Goal: Information Seeking & Learning: Understand process/instructions

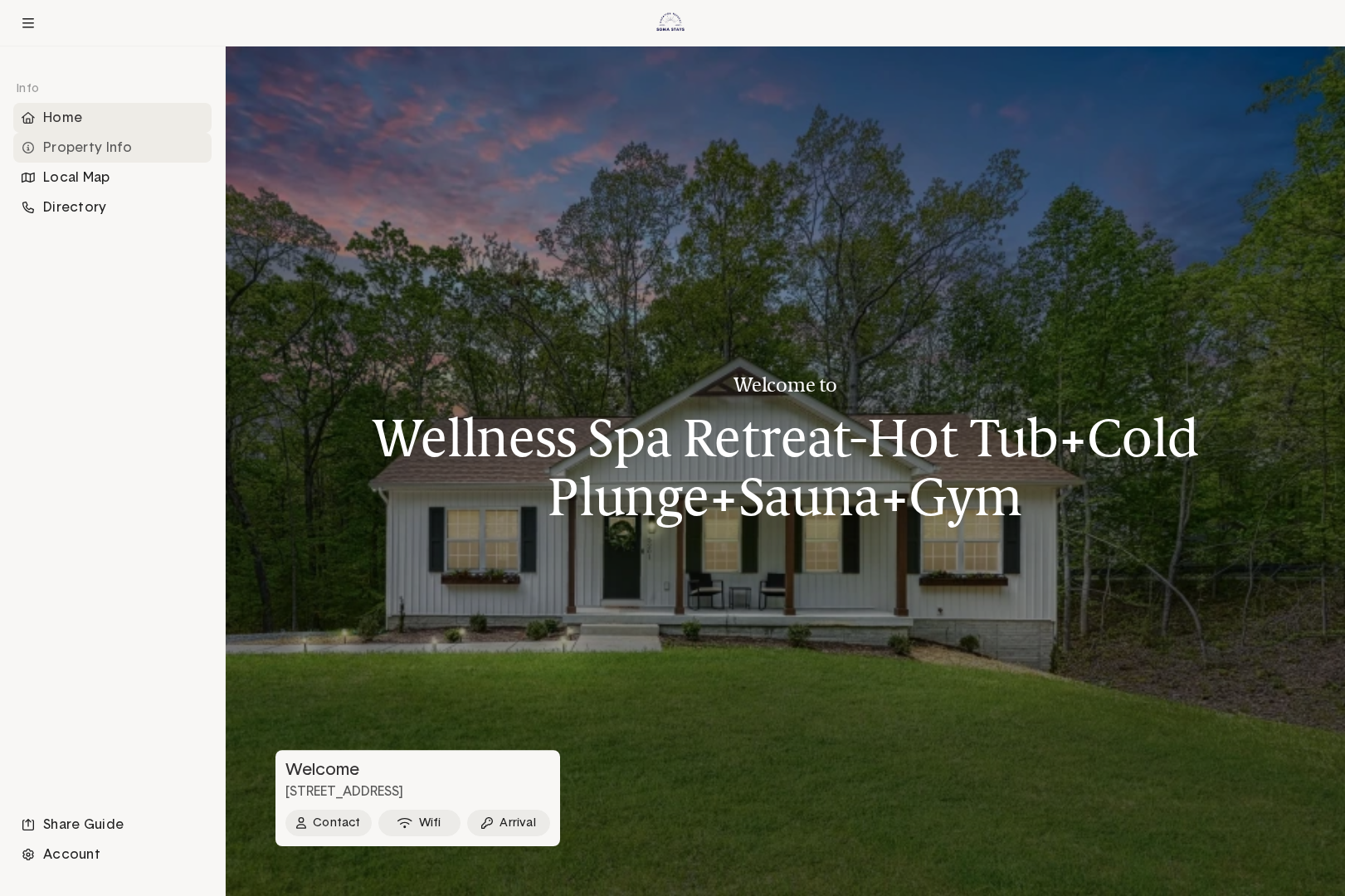
click at [108, 148] on div "Property Info" at bounding box center [112, 147] width 198 height 30
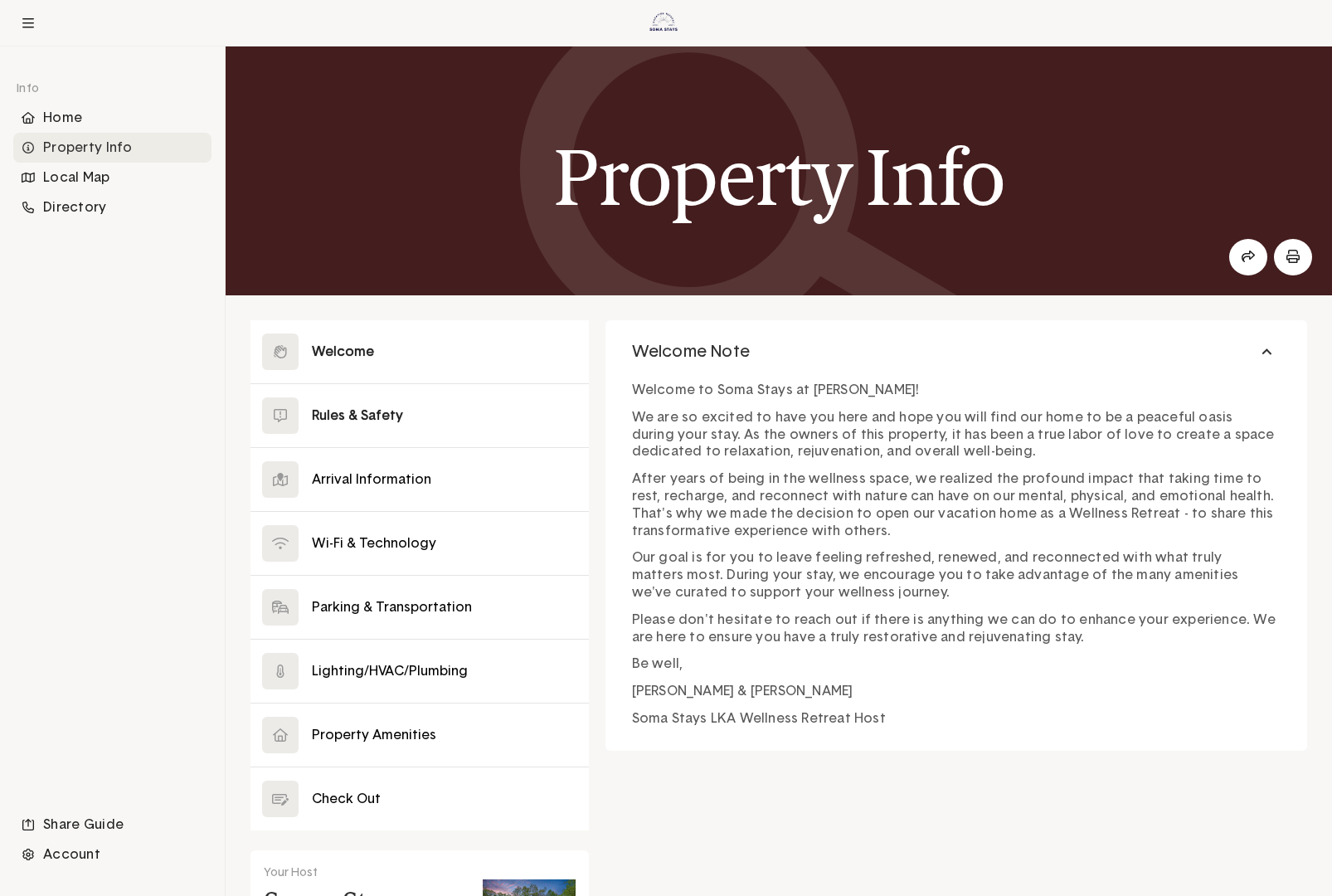
click at [544, 410] on button at bounding box center [420, 415] width 338 height 63
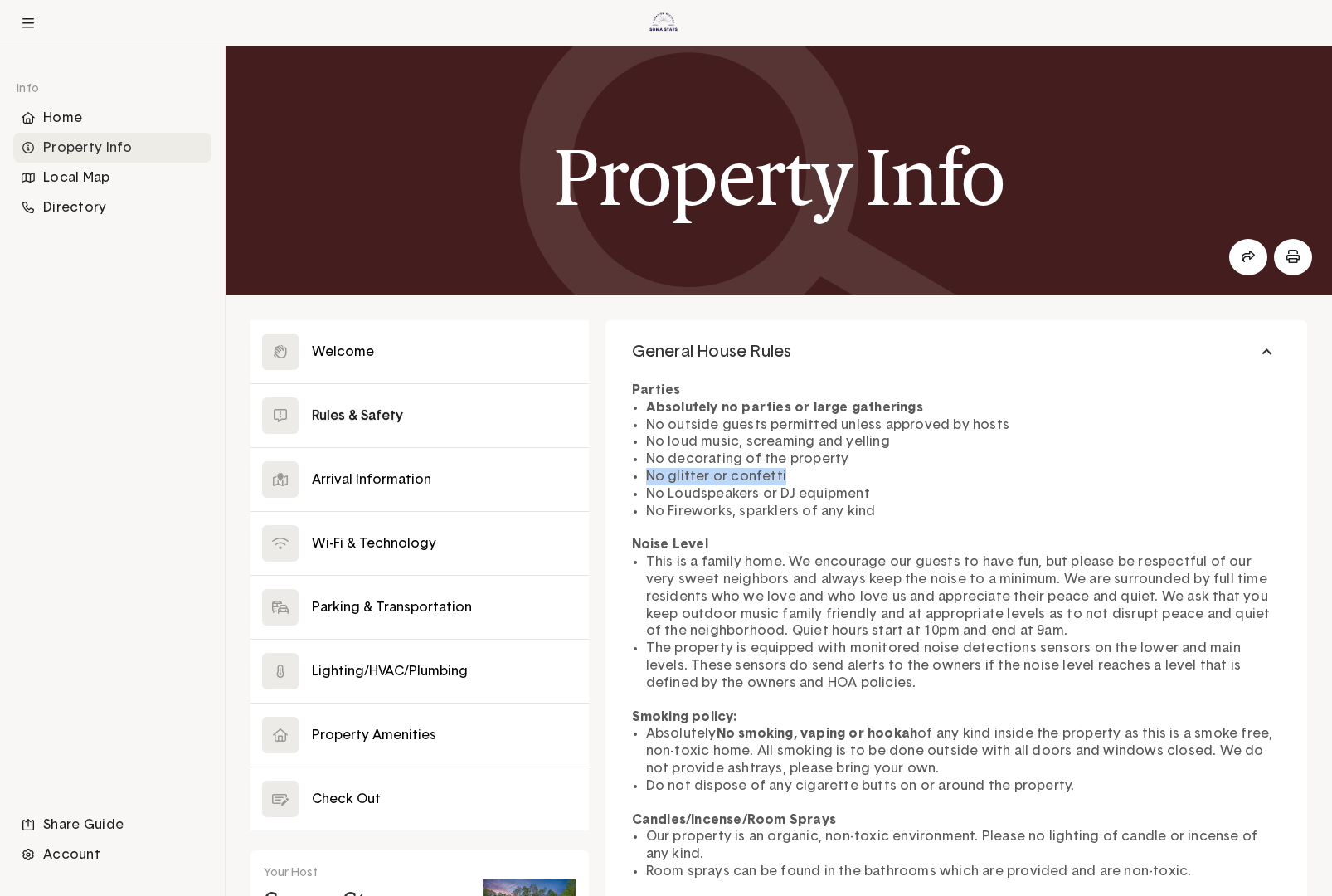
drag, startPoint x: 648, startPoint y: 479, endPoint x: 779, endPoint y: 479, distance: 131.0
click at [779, 479] on li "No glitter or confetti" at bounding box center [963, 476] width 634 height 17
copy li "No glitter or confetti"
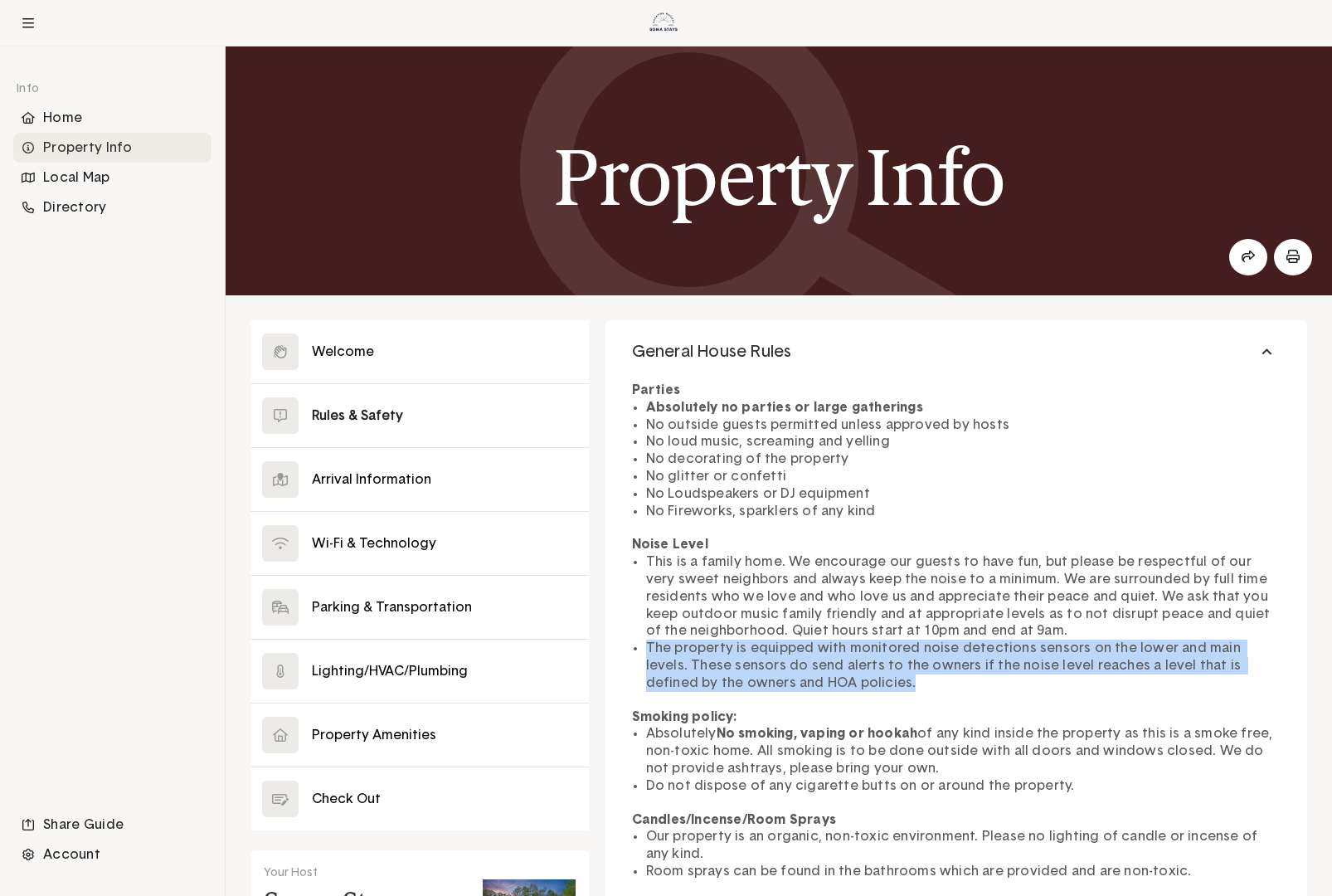
drag, startPoint x: 649, startPoint y: 649, endPoint x: 1035, endPoint y: 684, distance: 387.6
click at [905, 684] on li "The property is equipped with monitored noise detections sensors on the lower a…" at bounding box center [963, 665] width 634 height 52
copy li "The property is equipped with monitored noise detections sensors on the lower a…"
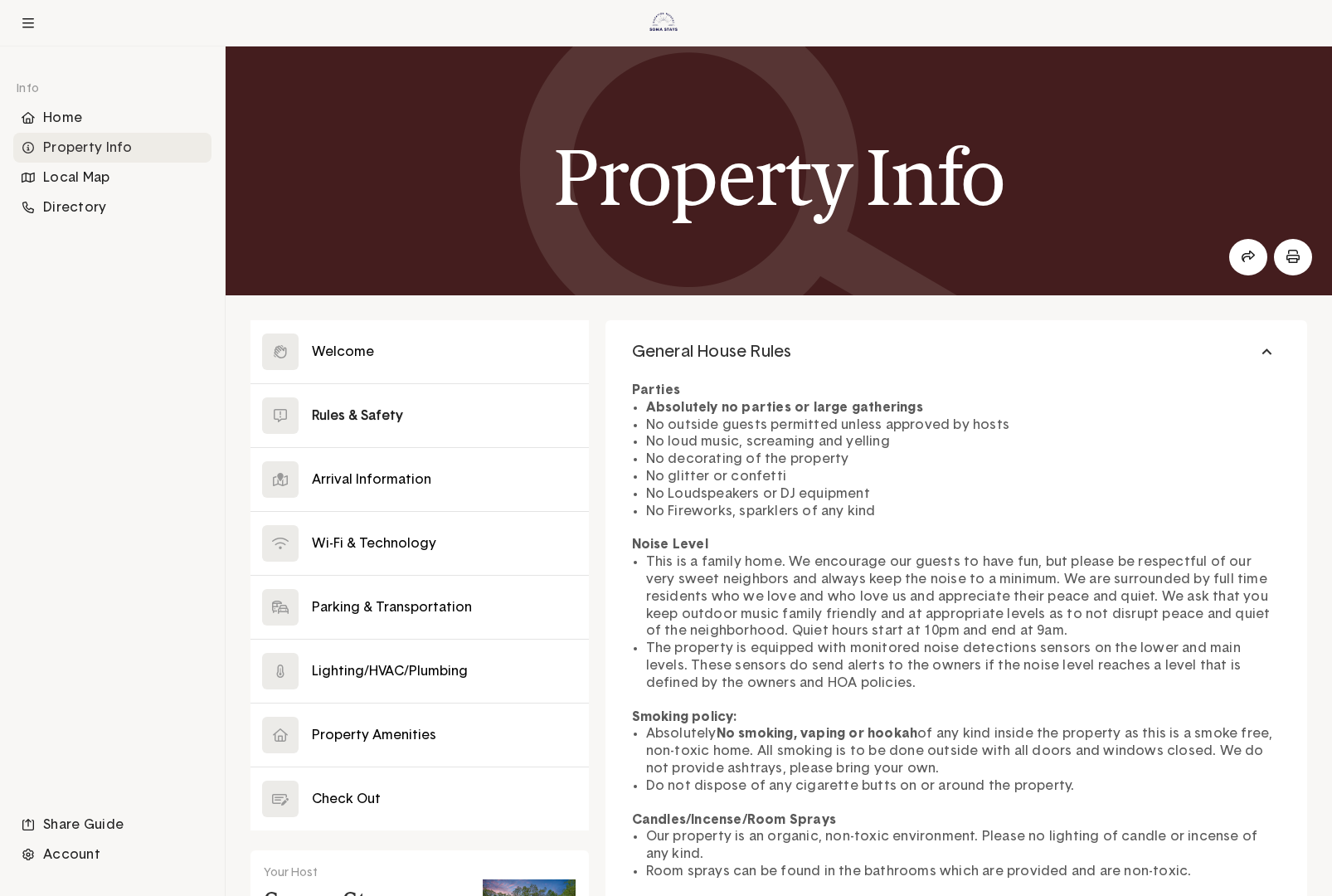
click at [866, 754] on li "Absolutely No smoking, vaping or hookah of any kind inside the property as this…" at bounding box center [963, 751] width 634 height 52
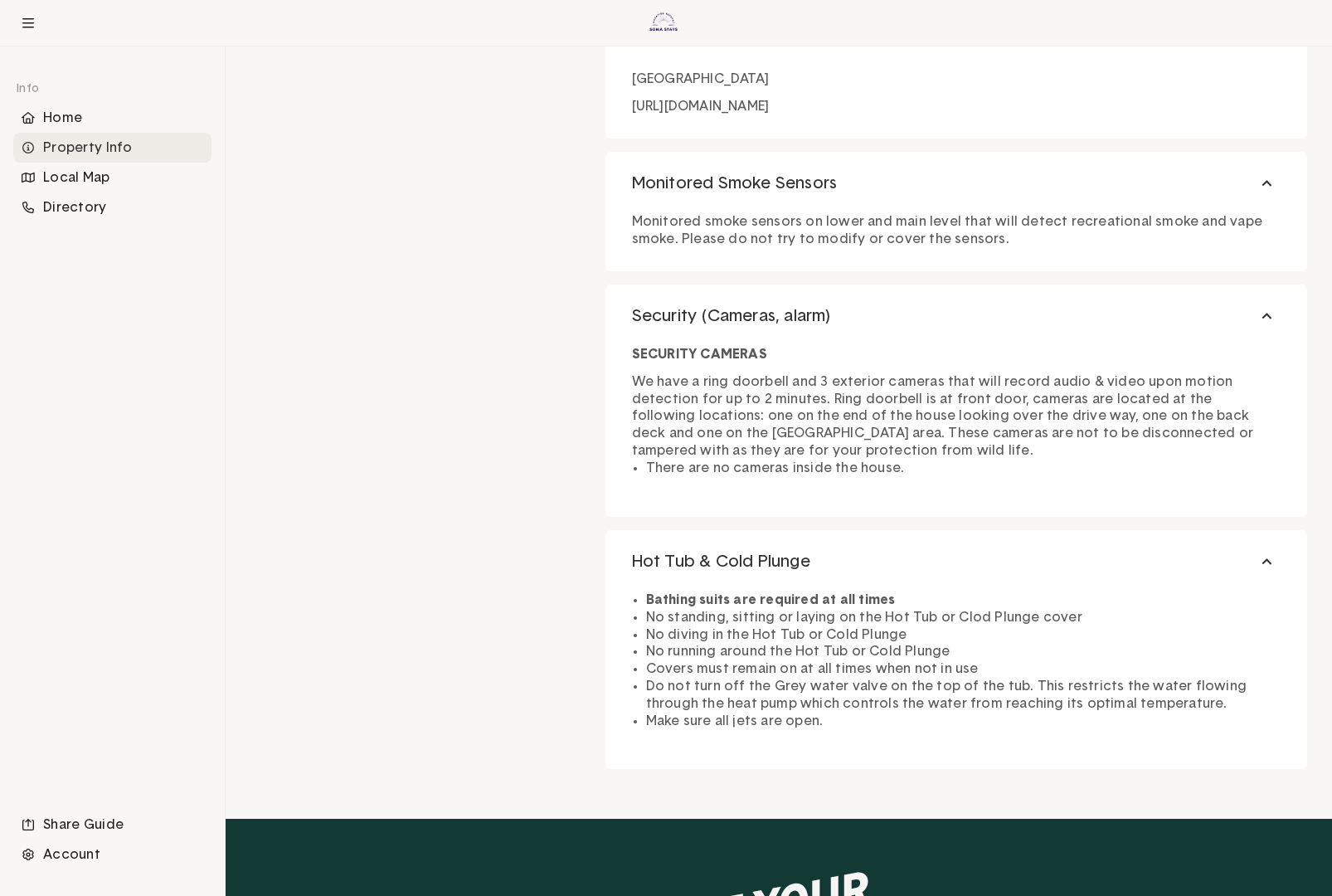
scroll to position [4069, 0]
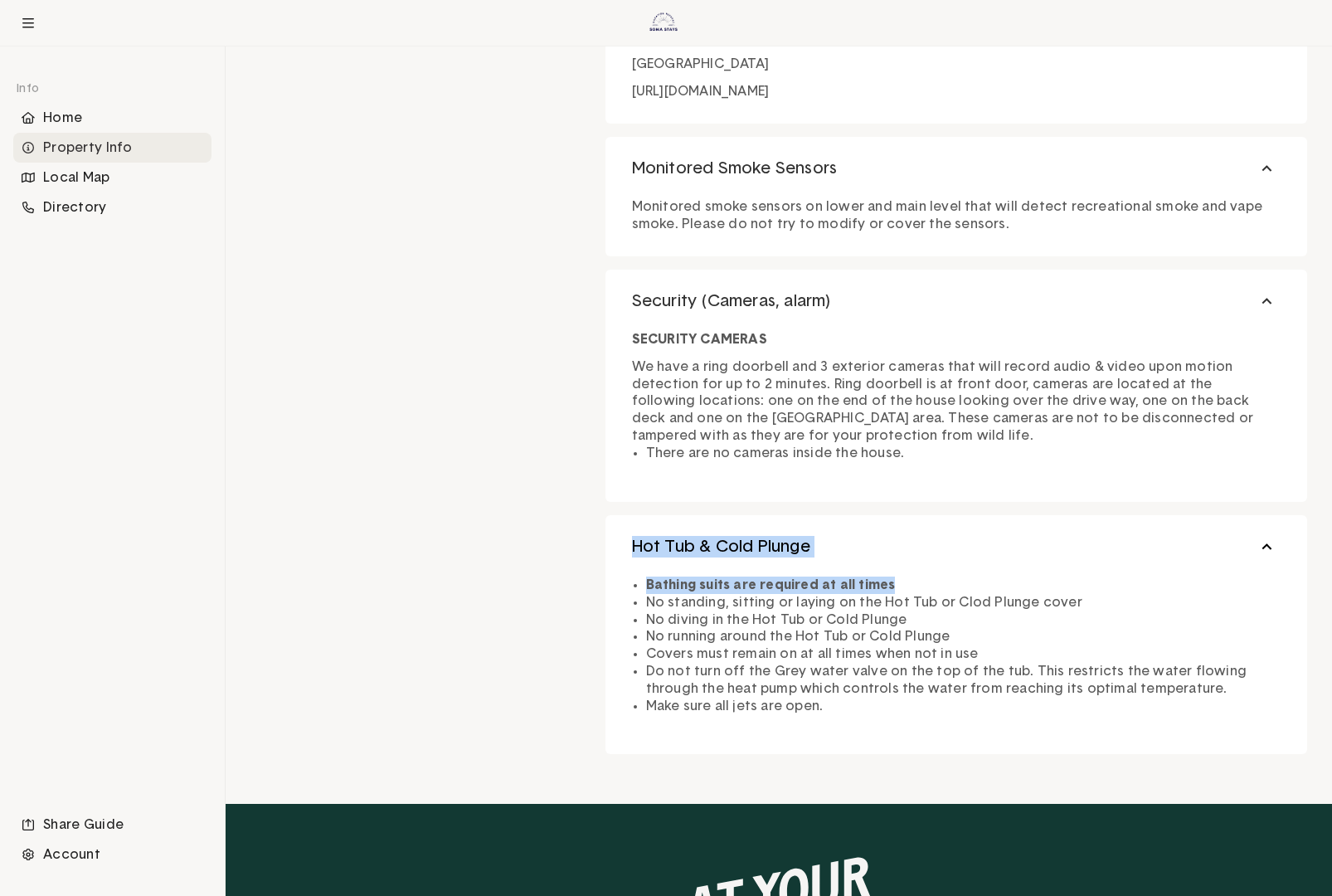
drag, startPoint x: 898, startPoint y: 587, endPoint x: 635, endPoint y: 541, distance: 267.0
click at [635, 541] on div "Hot Tub & Cold Plunge Bathing suits are required at all times No standing, sitt…" at bounding box center [956, 634] width 702 height 239
copy div "Hot Tub & Cold Plunge Bathing suits are required at all times"
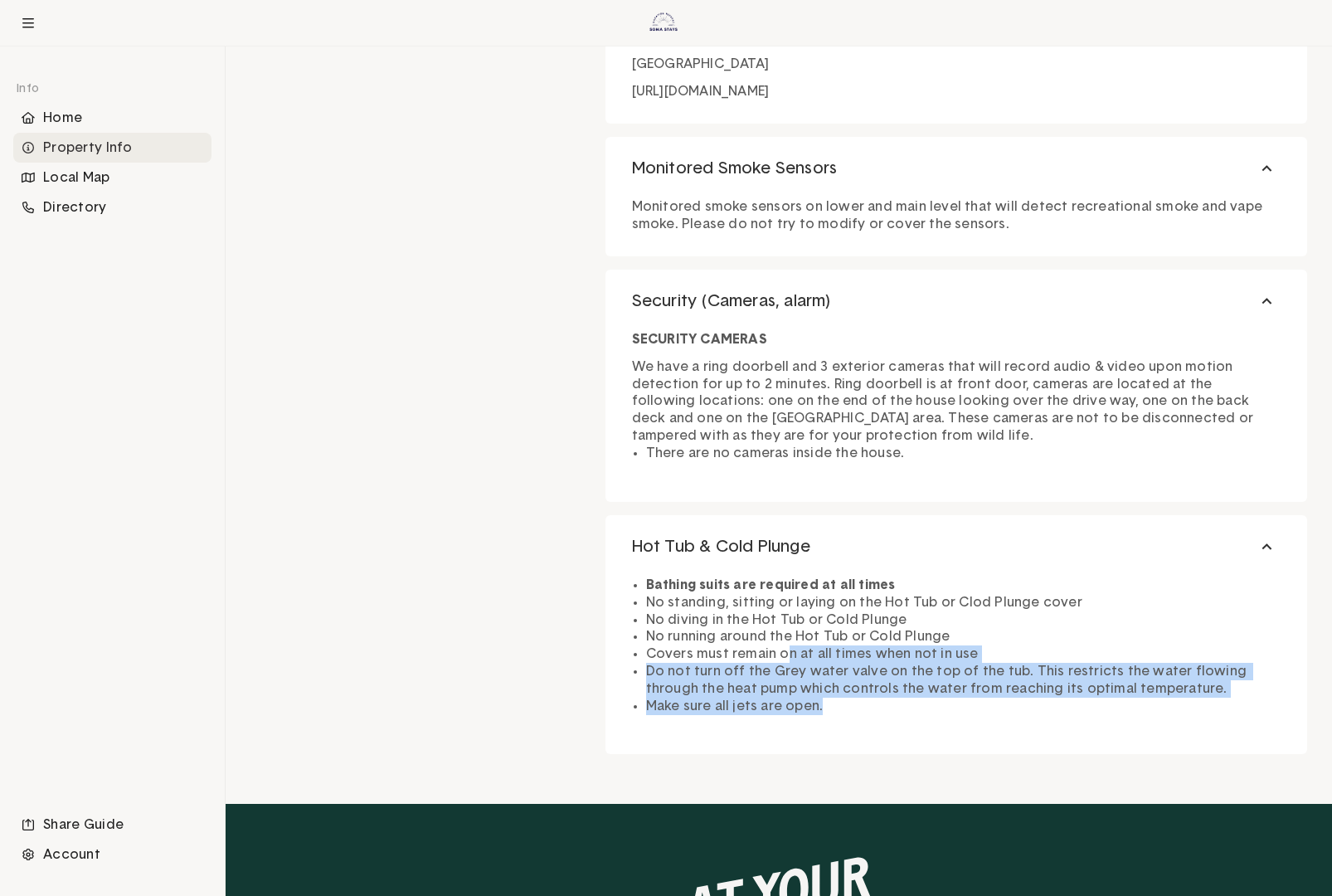
drag, startPoint x: 783, startPoint y: 651, endPoint x: 813, endPoint y: 706, distance: 62.6
click at [813, 706] on ul "Bathing suits are required at all times No standing, sitting or laying on the H…" at bounding box center [963, 645] width 634 height 137
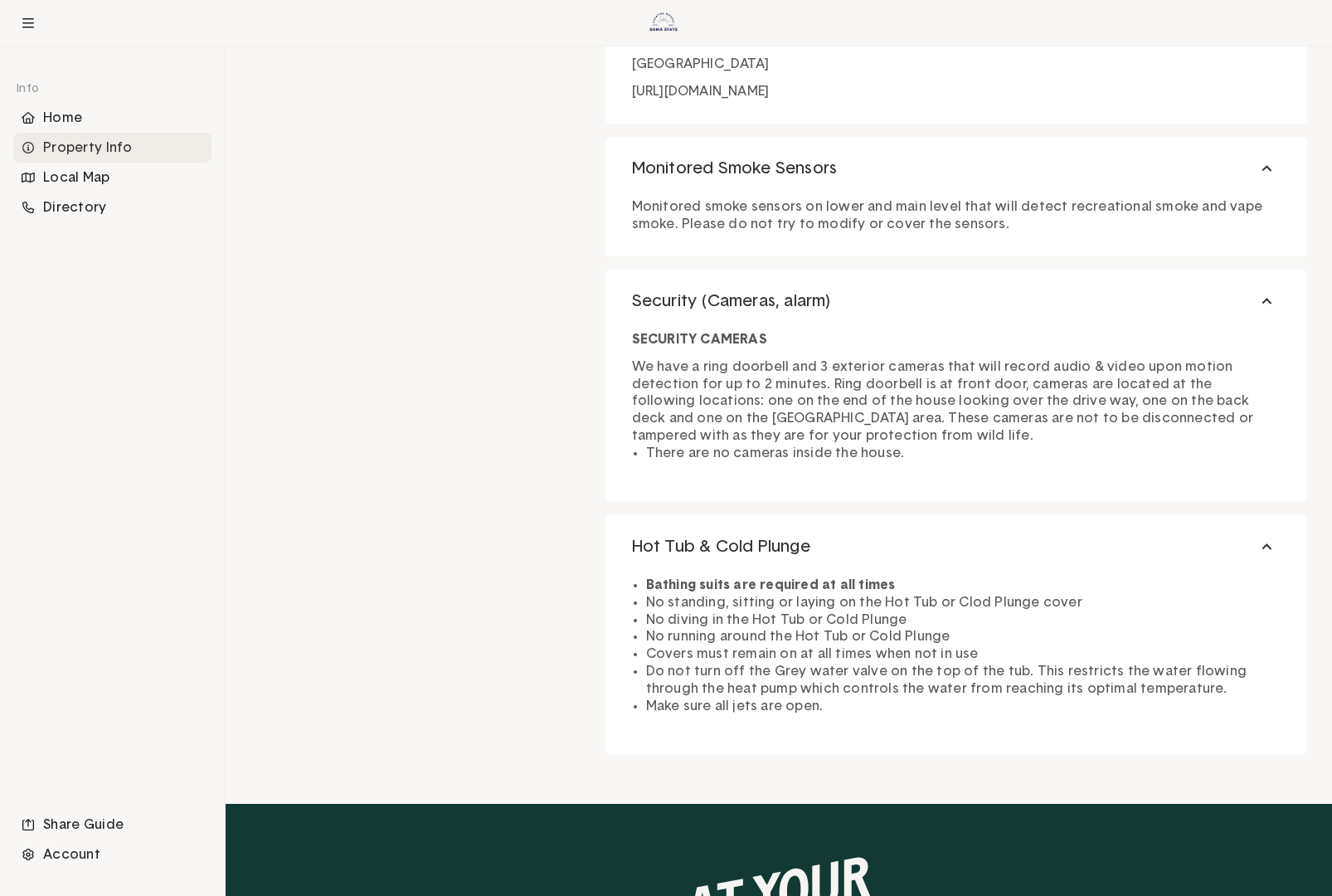
click at [846, 709] on li "Make sure all jets are open." at bounding box center [963, 706] width 634 height 17
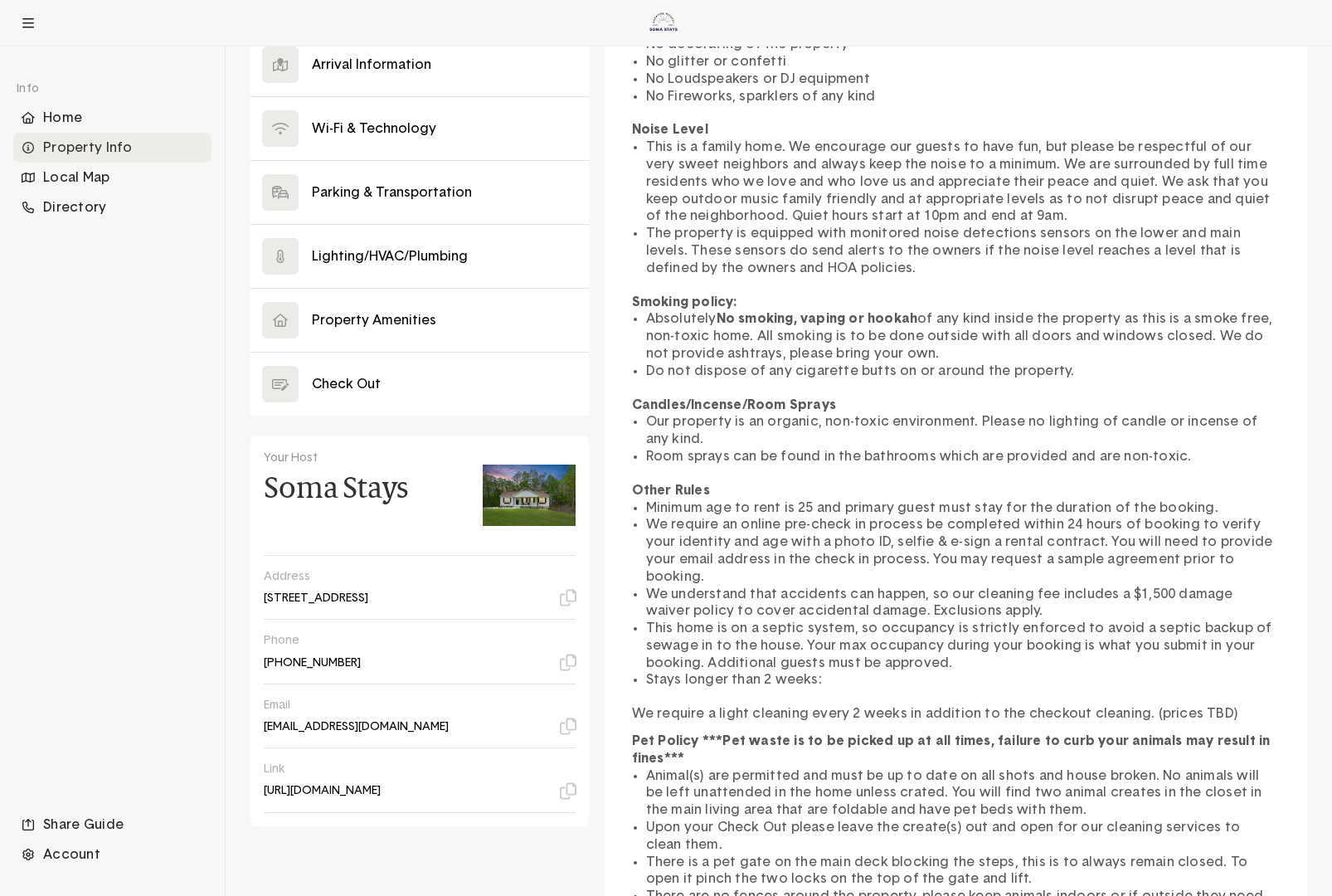
scroll to position [0, 0]
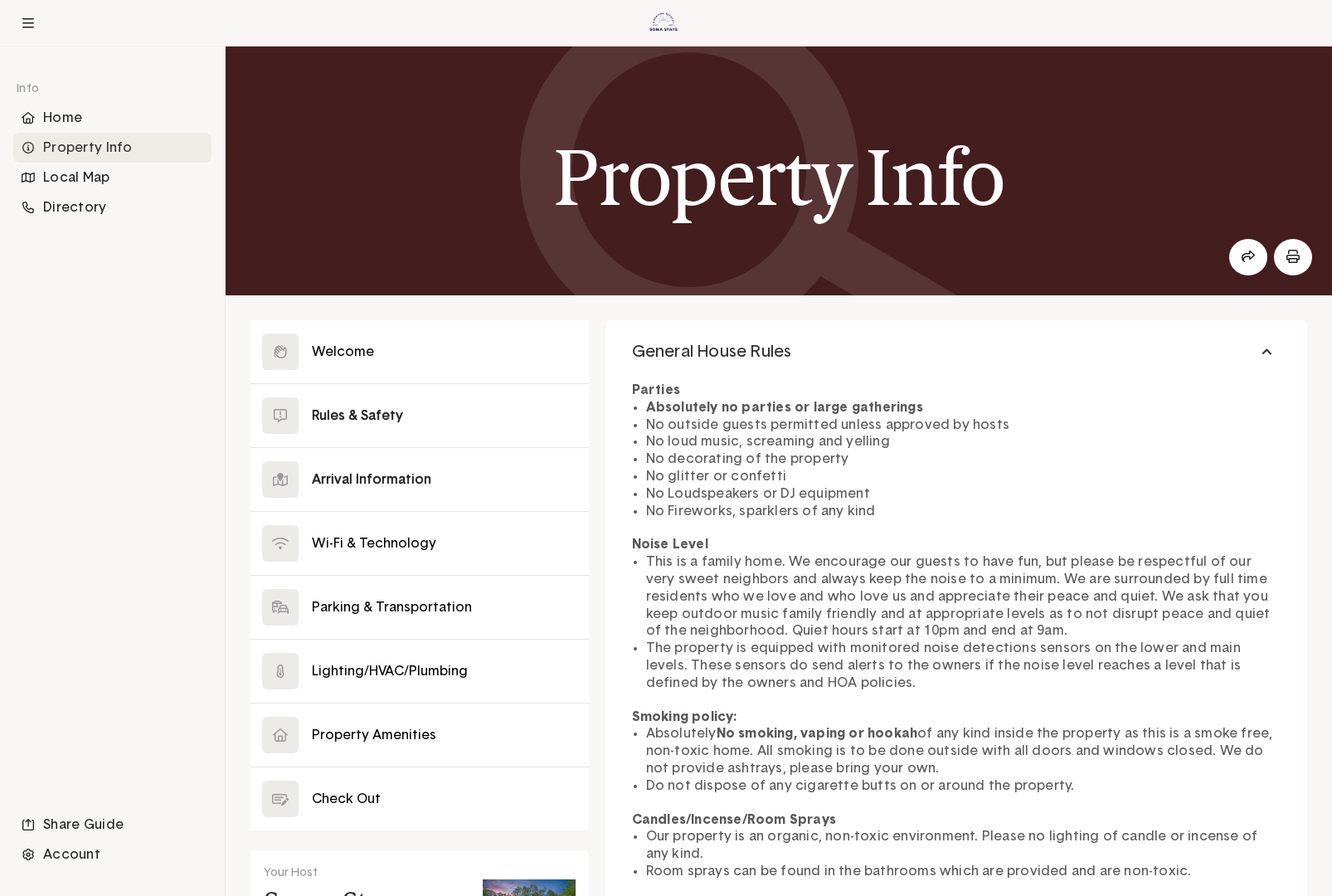
click at [421, 493] on button at bounding box center [420, 479] width 338 height 63
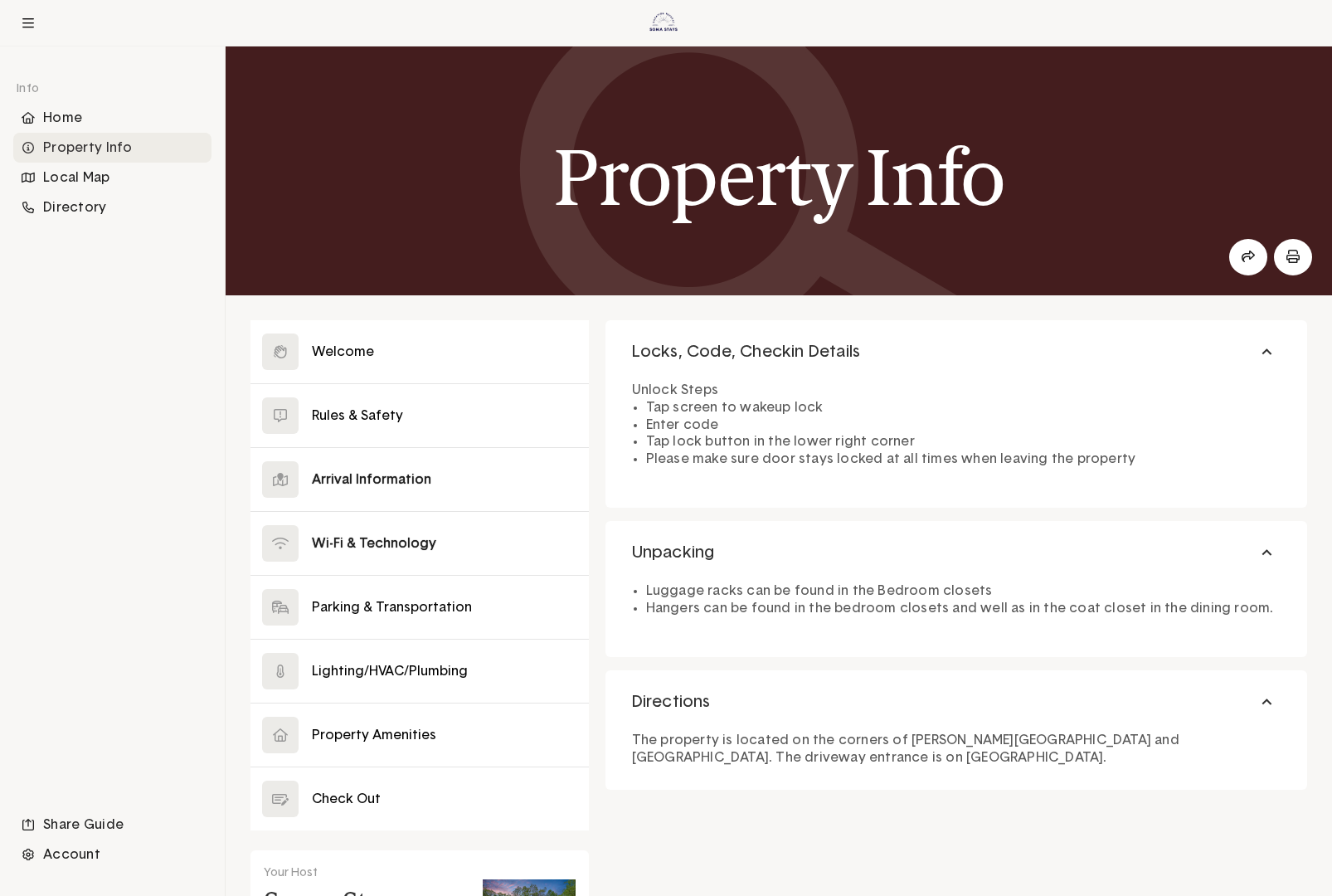
click at [435, 544] on button at bounding box center [420, 543] width 338 height 63
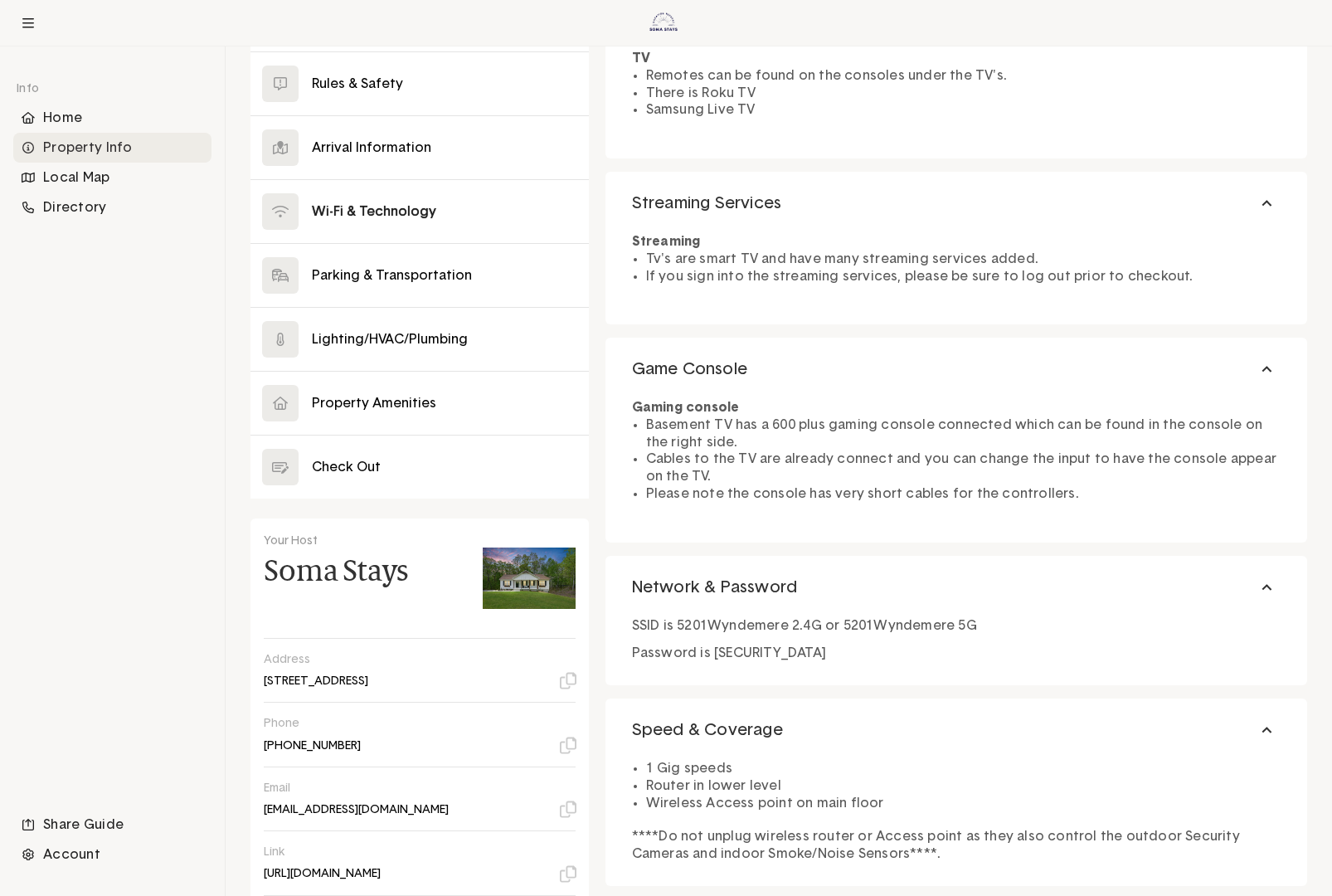
scroll to position [415, 0]
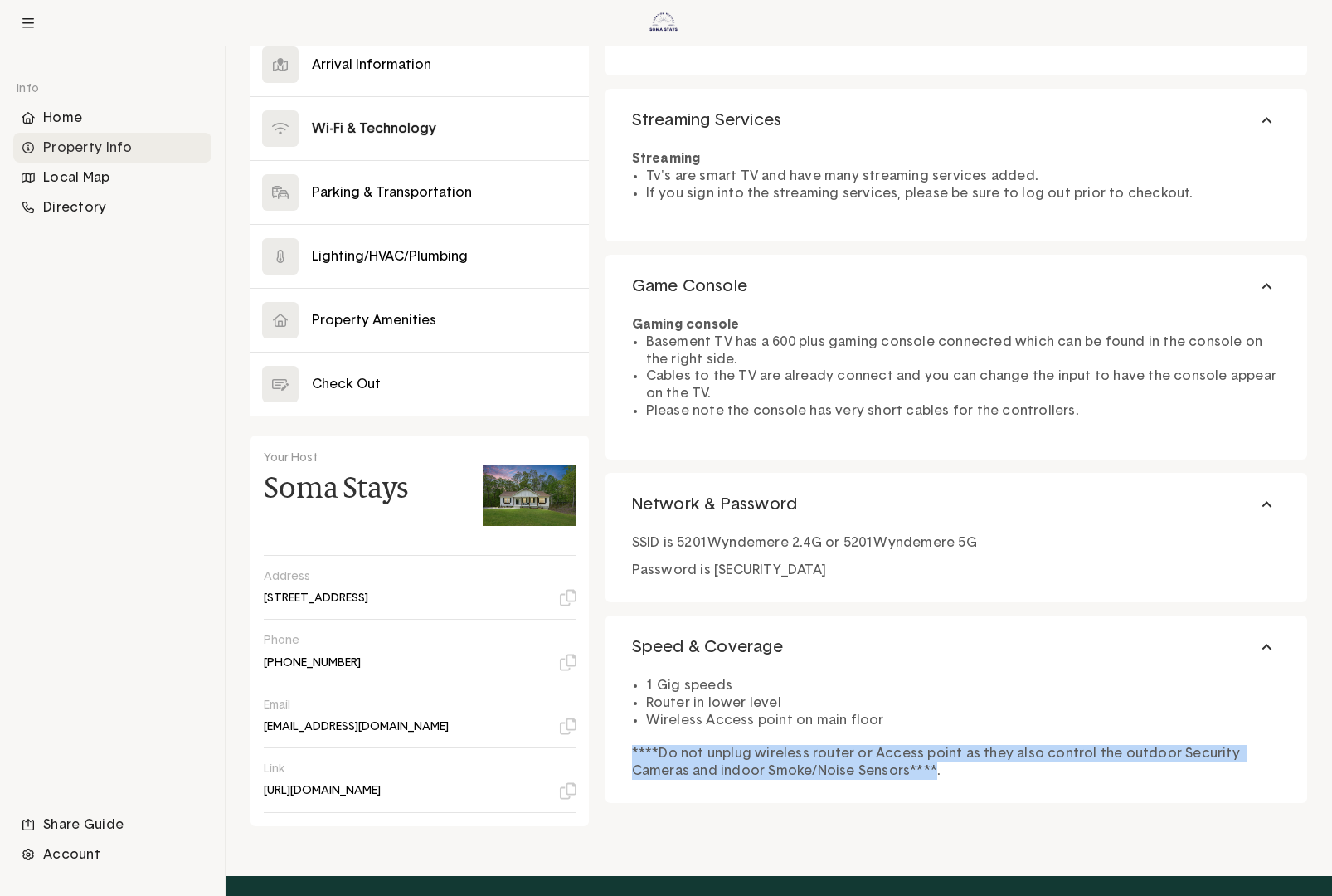
drag, startPoint x: 863, startPoint y: 774, endPoint x: 633, endPoint y: 756, distance: 230.7
click at [633, 756] on p "****Do not unplug wireless router or Access point as they also control the outd…" at bounding box center [957, 762] width 649 height 35
copy p "****Do not unplug wireless router or Access point as they also control the outd…"
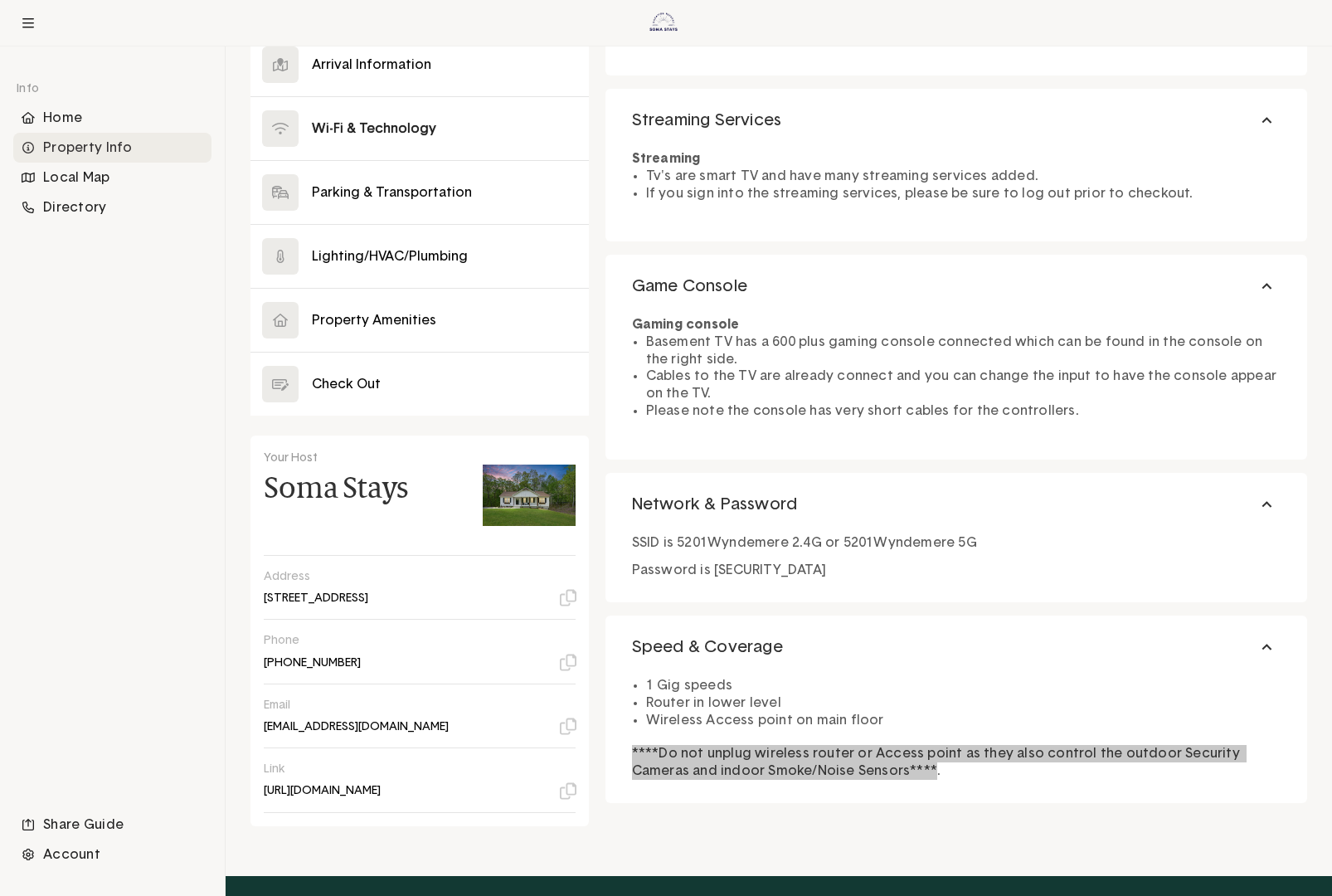
scroll to position [249, 0]
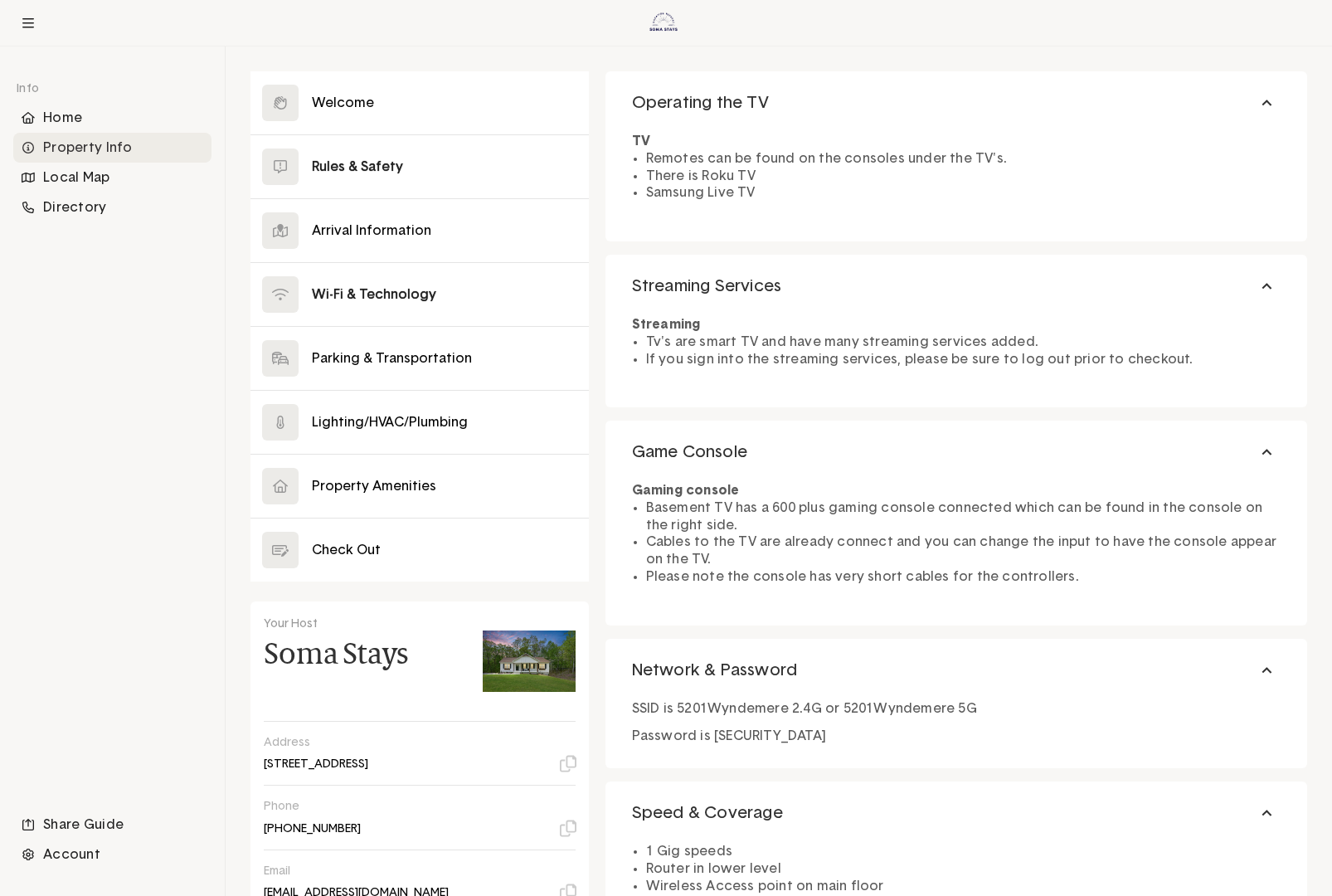
click at [417, 169] on button at bounding box center [420, 166] width 338 height 63
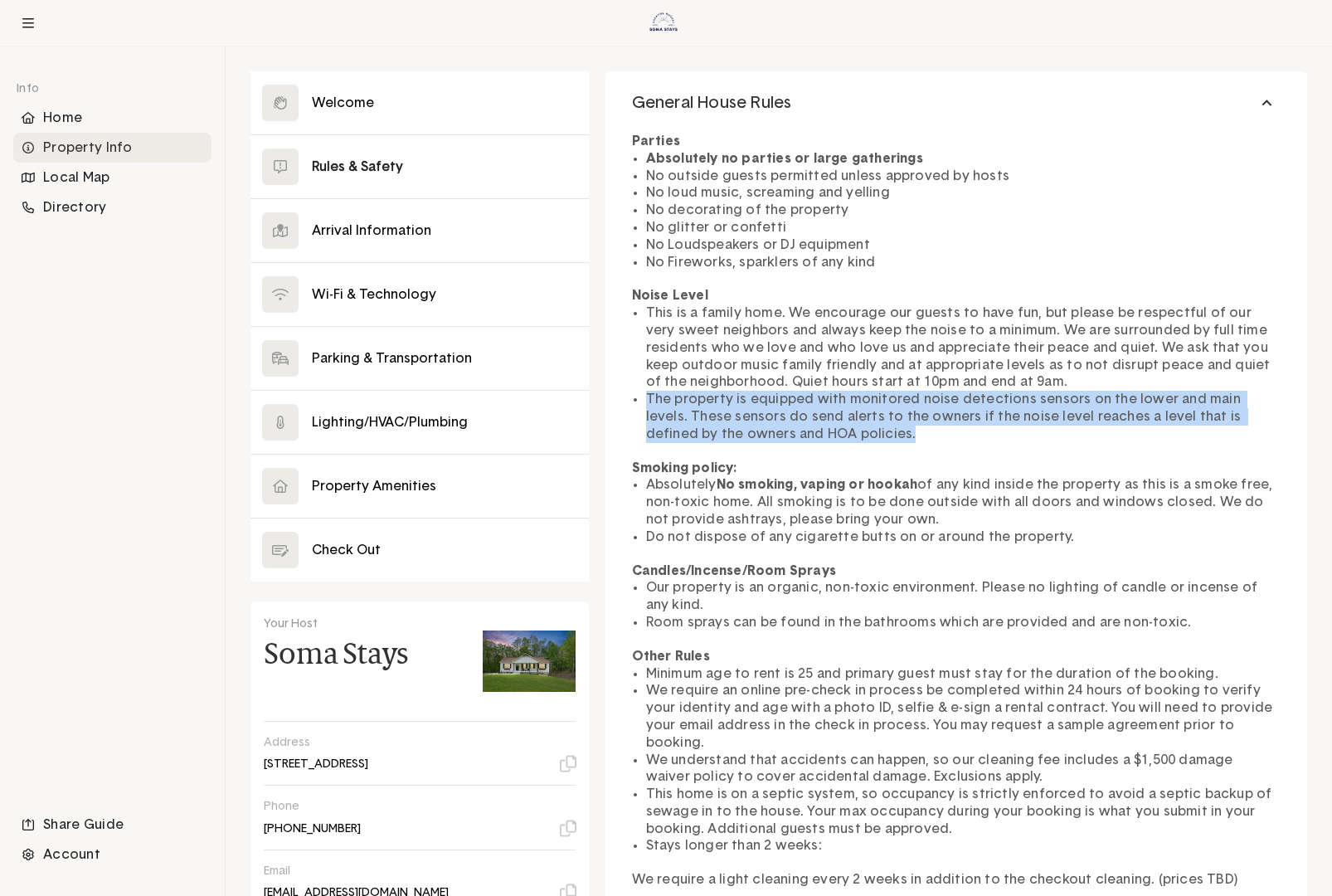
drag, startPoint x: 645, startPoint y: 398, endPoint x: 821, endPoint y: 433, distance: 179.4
click at [821, 433] on li "The property is equipped with monitored noise detections sensors on the lower a…" at bounding box center [963, 416] width 634 height 52
copy li "The property is equipped with monitored noise detections sensors on the lower a…"
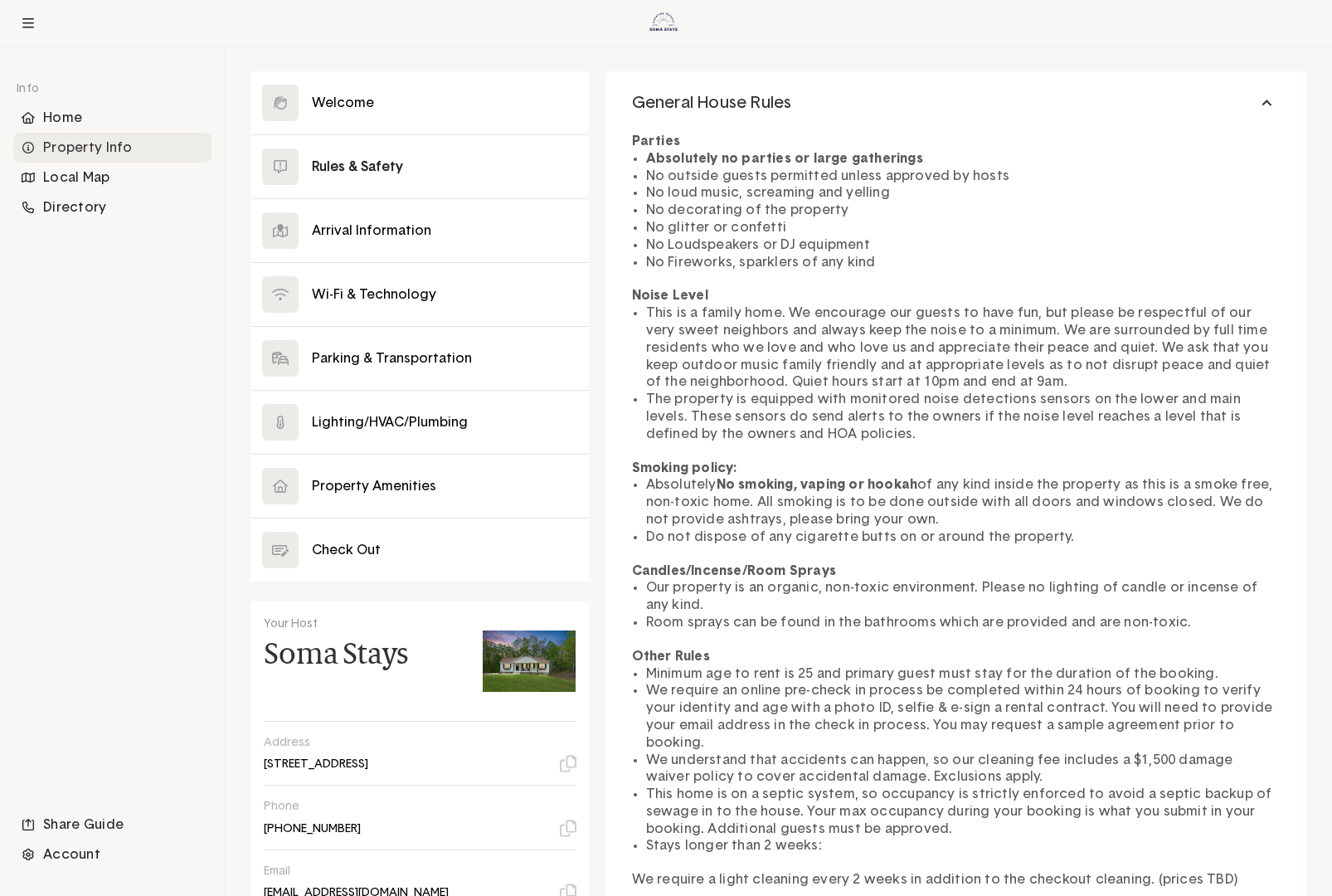
click at [773, 490] on strong "No smoking, vaping or hookah" at bounding box center [817, 484] width 201 height 13
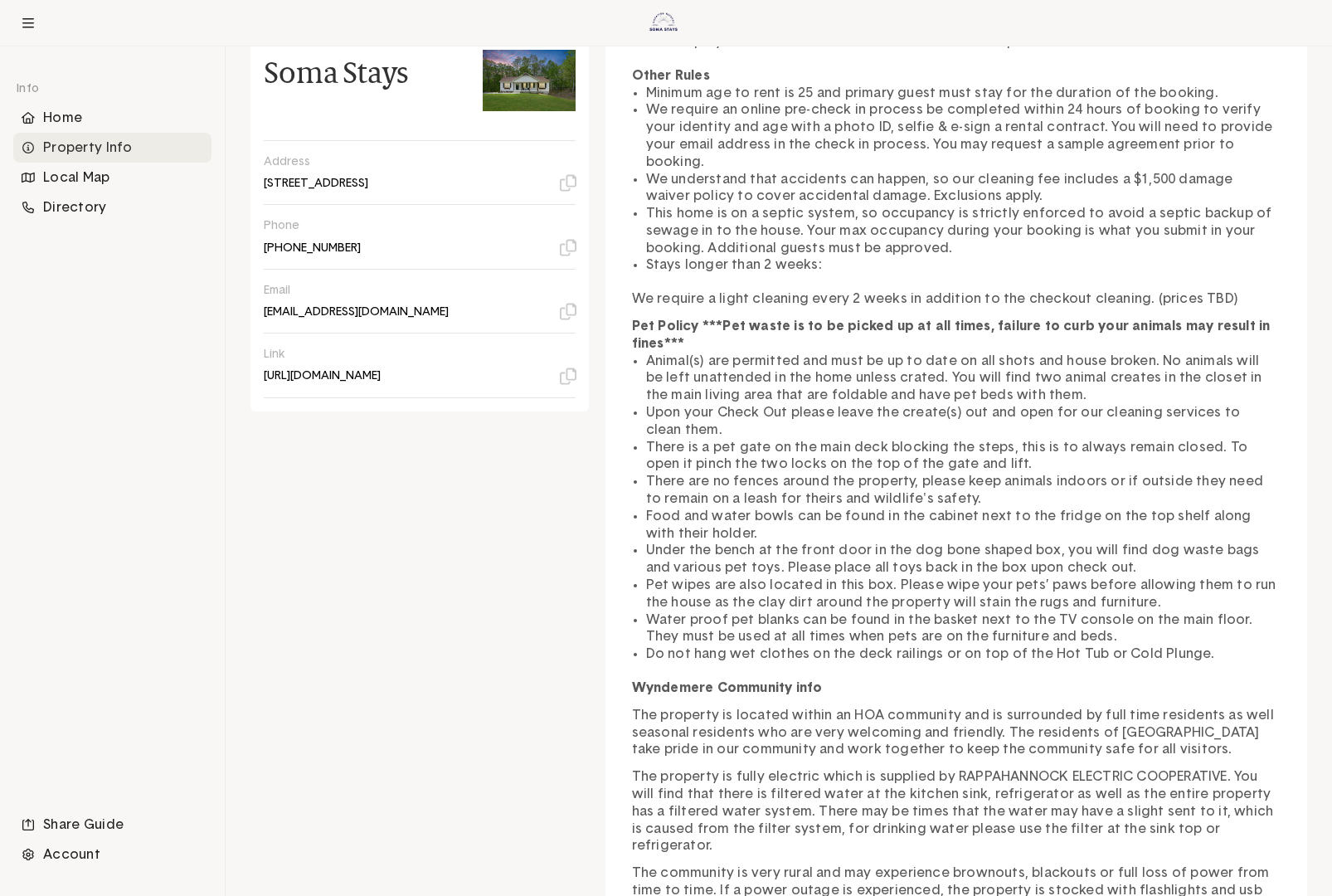
scroll to position [3881, 0]
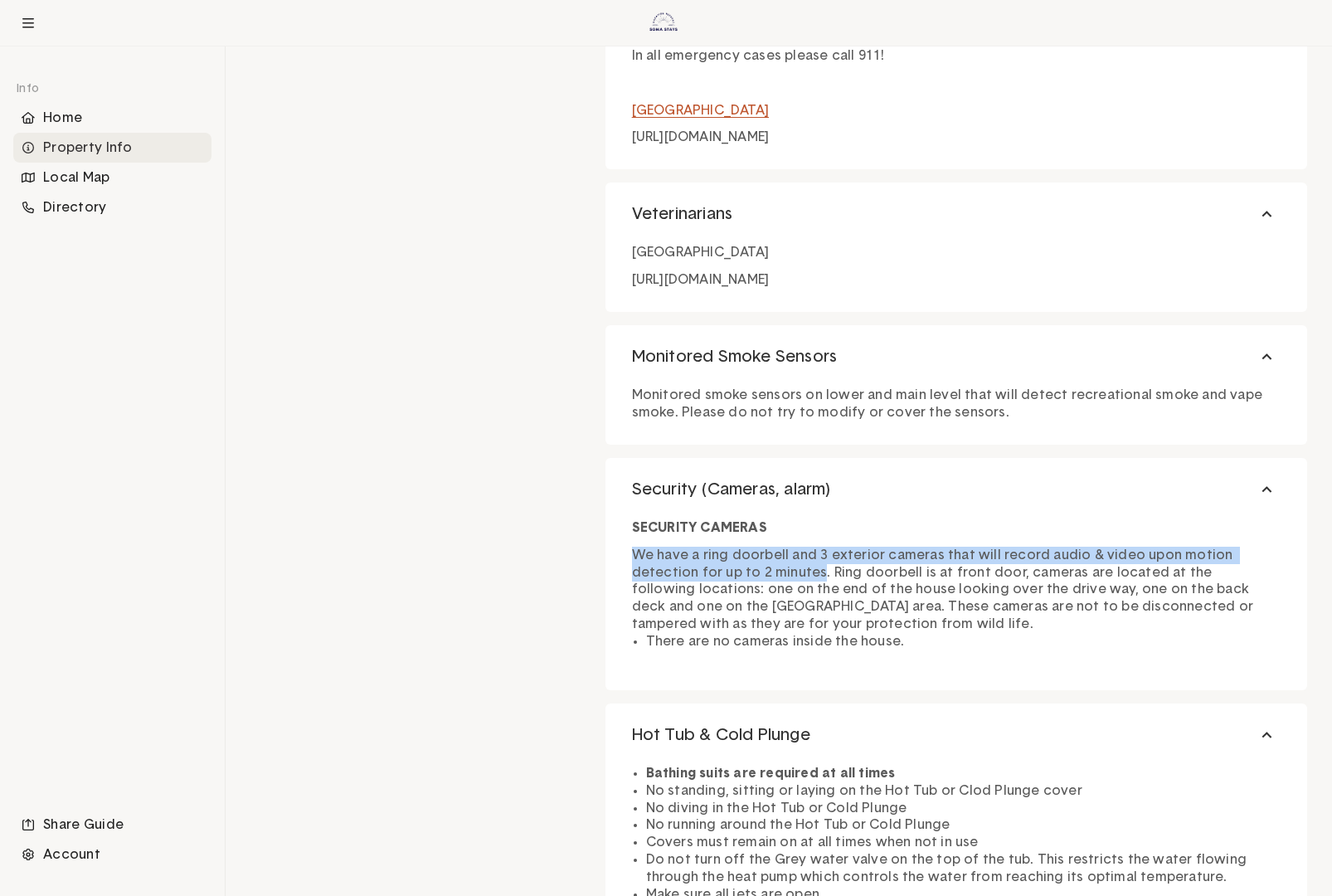
drag, startPoint x: 637, startPoint y: 555, endPoint x: 749, endPoint y: 569, distance: 112.9
click at [749, 569] on p "We have a ring doorbell and 3 exterior cameras that will record audio & video u…" at bounding box center [957, 589] width 649 height 87
copy p "We have a ring doorbell and 3 exterior cameras that will record audio & video u…"
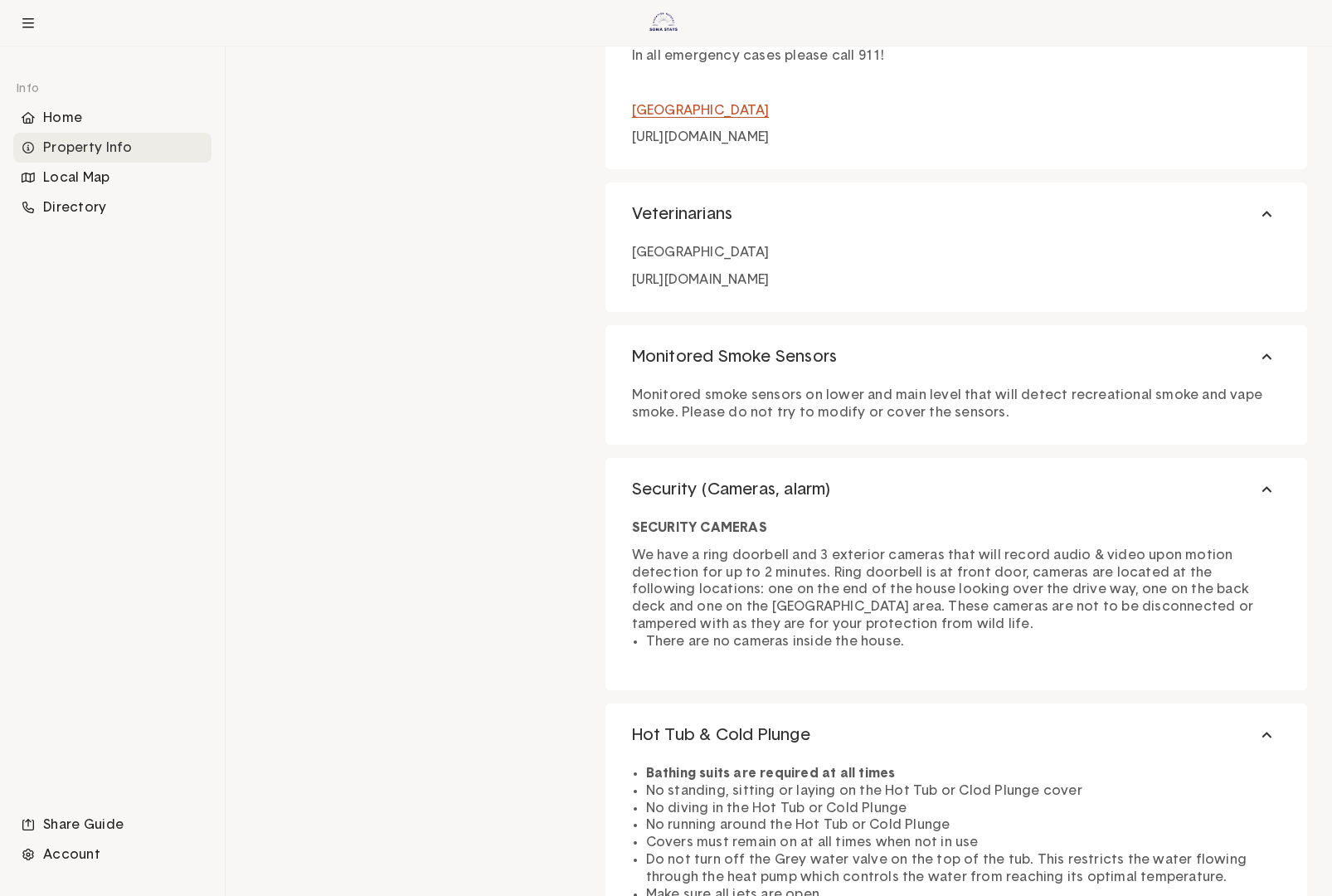
click at [870, 607] on p "We have a ring doorbell and 3 exterior cameras that will record audio & video u…" at bounding box center [957, 589] width 649 height 87
drag, startPoint x: 958, startPoint y: 589, endPoint x: 656, endPoint y: 608, distance: 302.6
click at [656, 608] on p "We have a ring doorbell and 3 exterior cameras that will record audio & video u…" at bounding box center [957, 589] width 649 height 87
copy p "one on the back deck and one on the [GEOGRAPHIC_DATA] area"
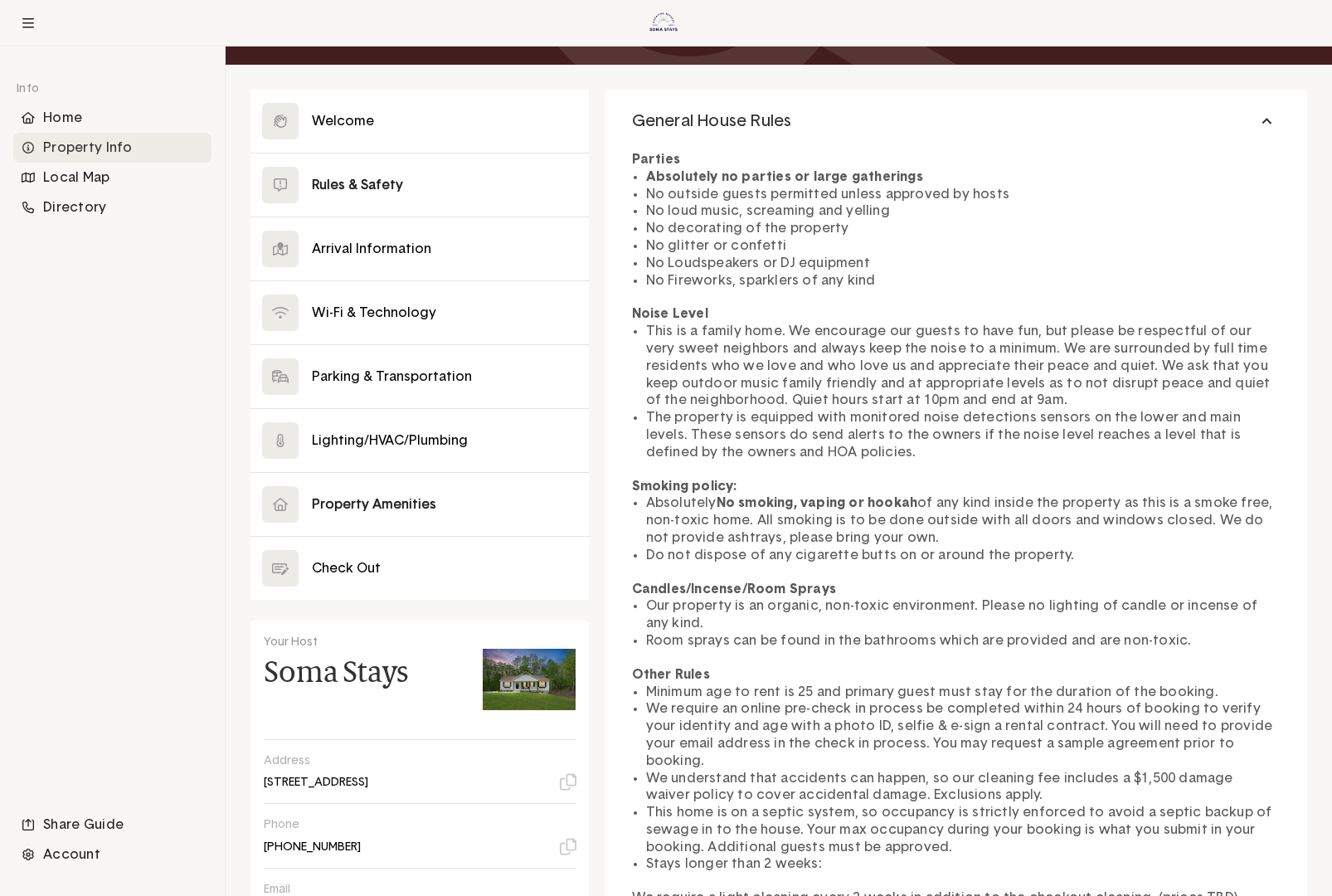
scroll to position [65, 0]
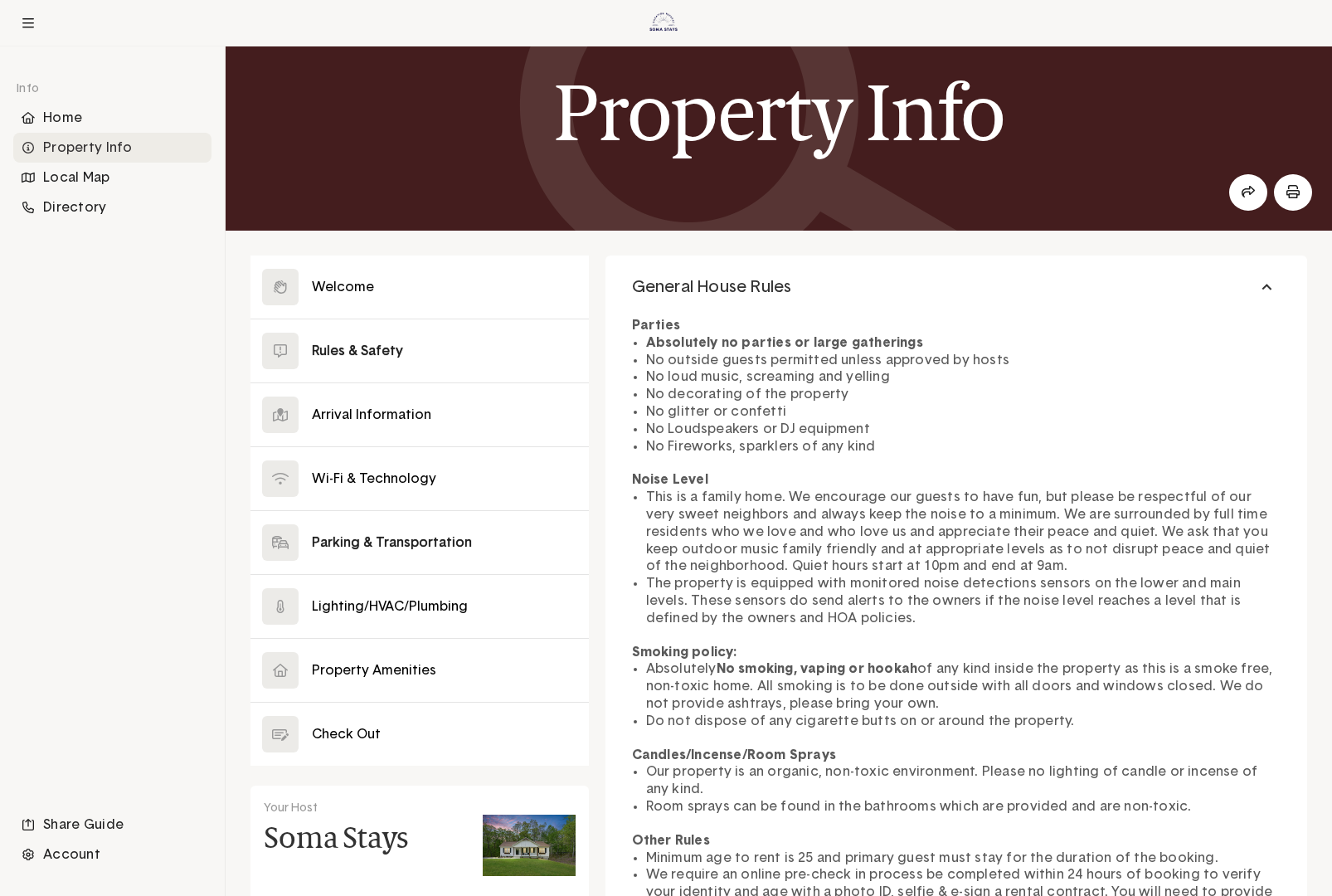
click at [438, 537] on button at bounding box center [420, 542] width 338 height 63
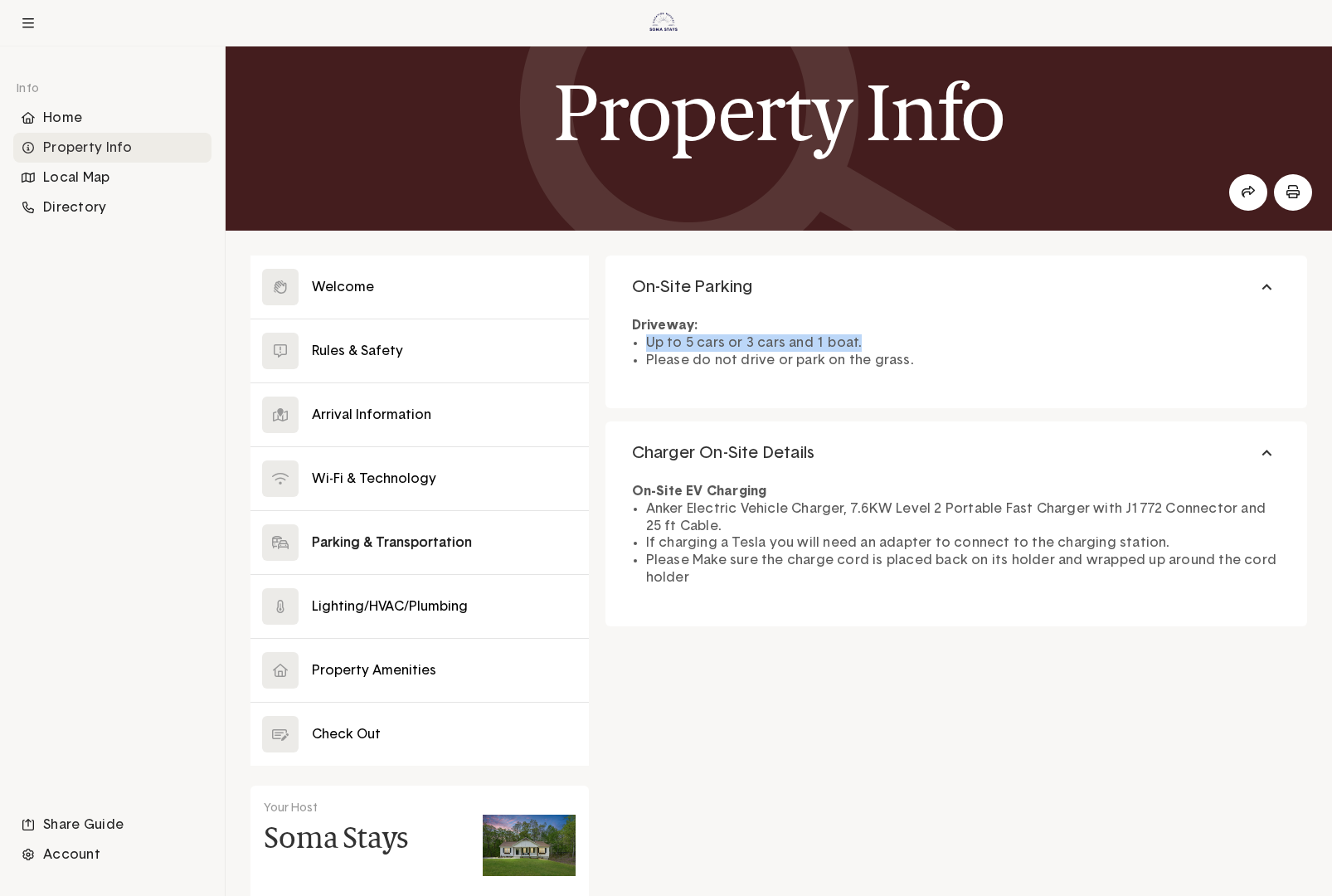
drag, startPoint x: 867, startPoint y: 341, endPoint x: 649, endPoint y: 346, distance: 218.1
click at [649, 346] on li "Up to 5 cars or 3 cars and 1 boat." at bounding box center [963, 342] width 634 height 17
copy li "Up to 5 cars or 3 cars and 1 boat."
click at [759, 572] on li "Please Make sure the charge cord is placed back on its holder and wrapped up ar…" at bounding box center [963, 568] width 634 height 35
click at [345, 587] on button at bounding box center [420, 605] width 338 height 63
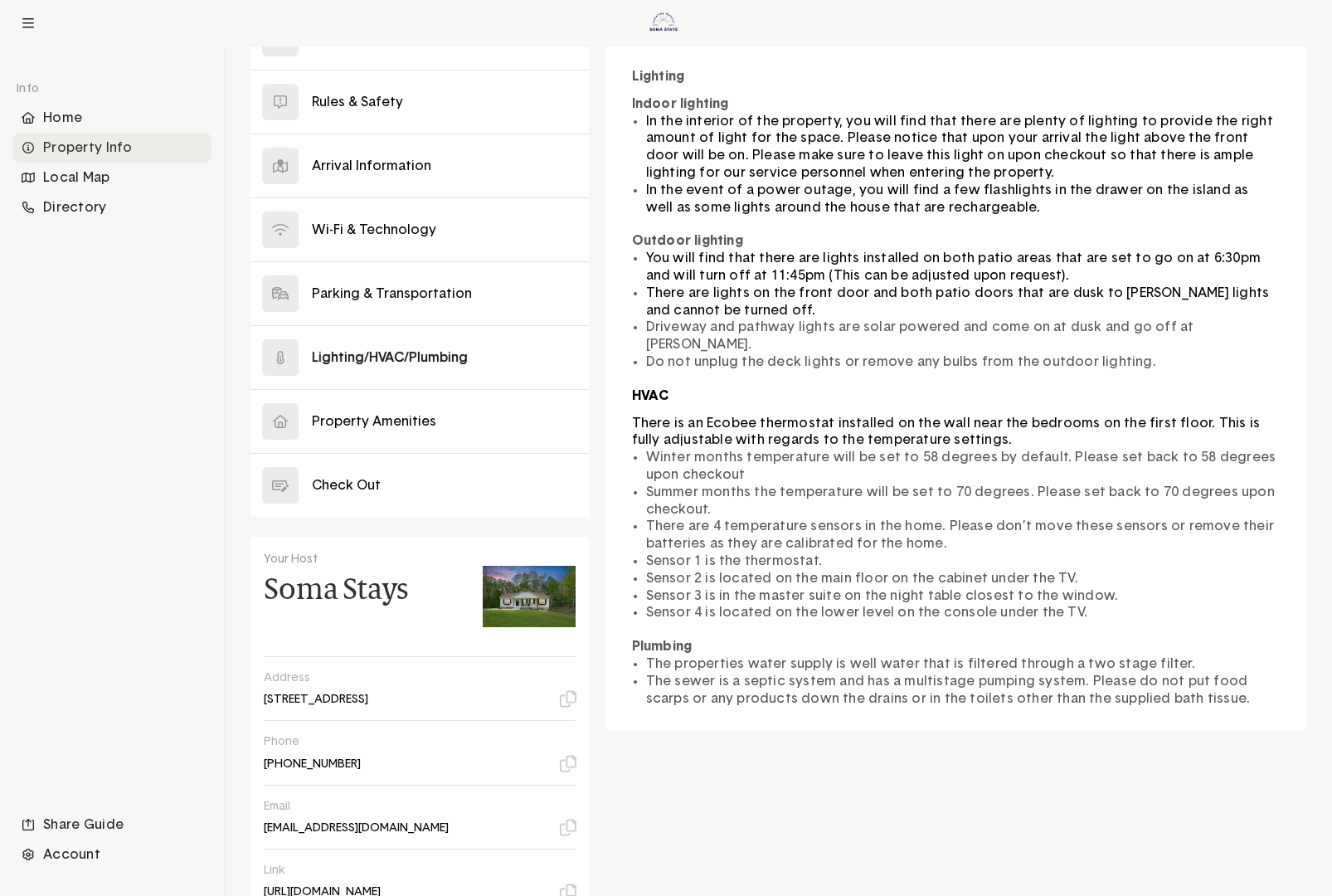
scroll to position [147, 0]
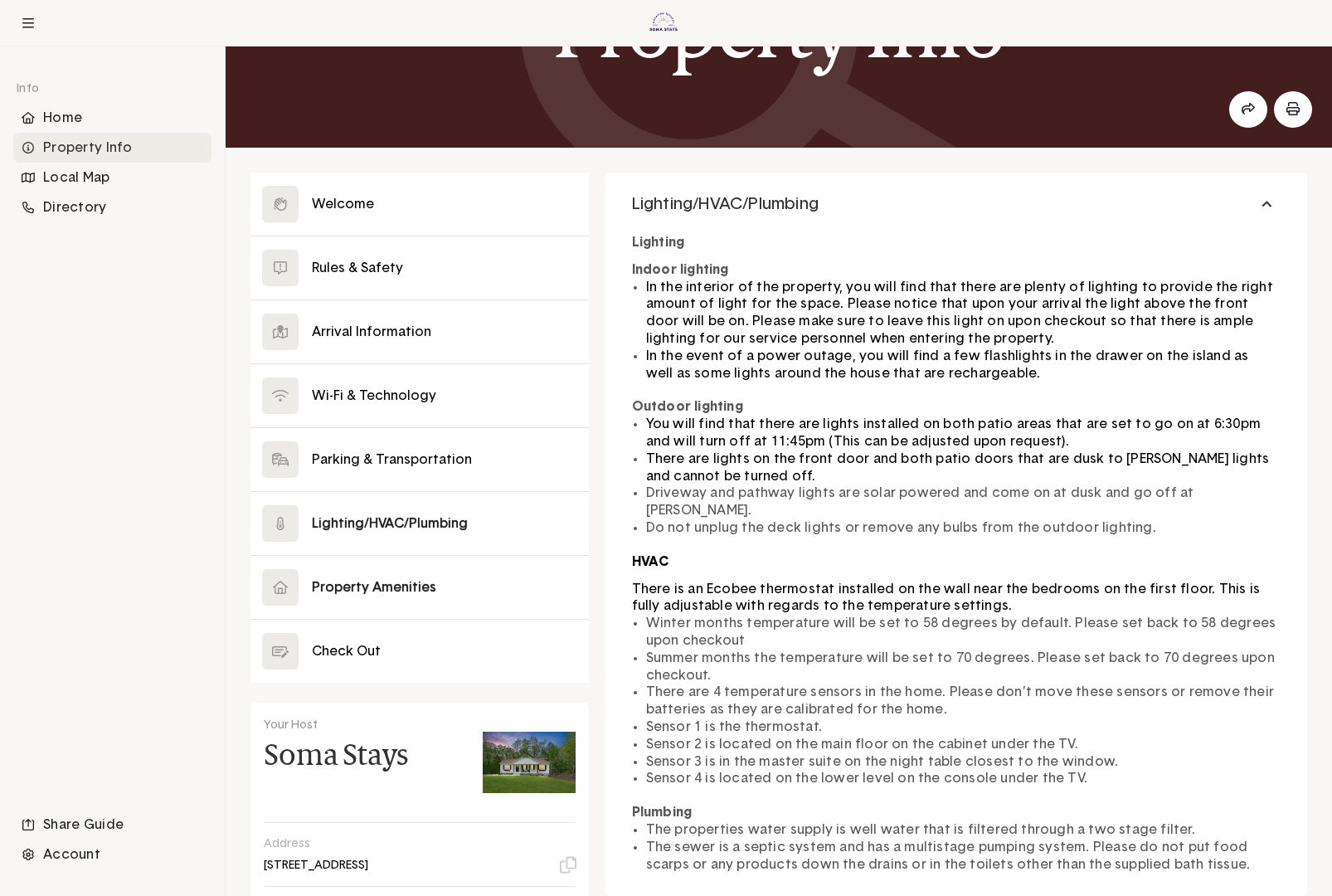
click at [399, 588] on button at bounding box center [420, 586] width 338 height 63
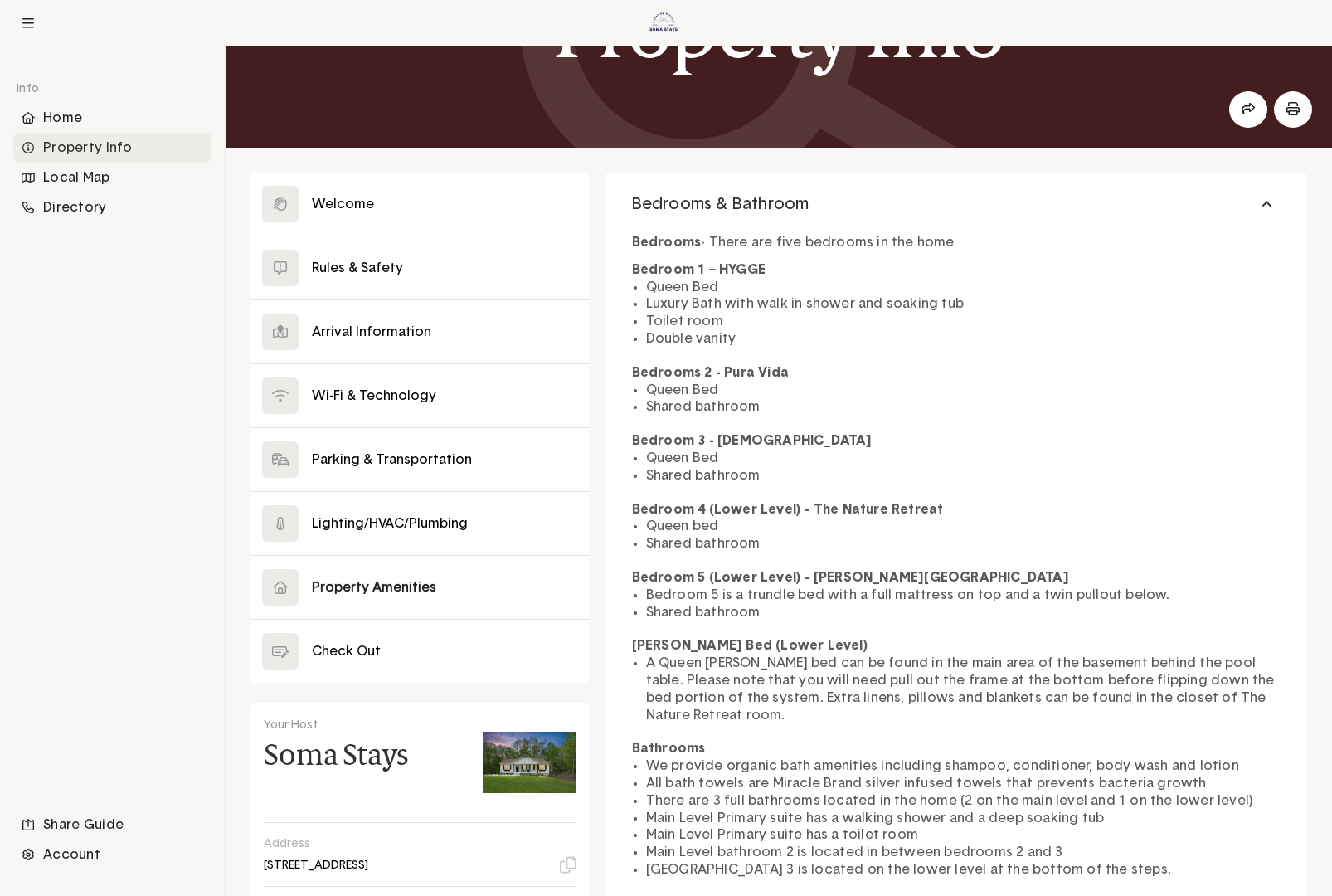
scroll to position [231, 0]
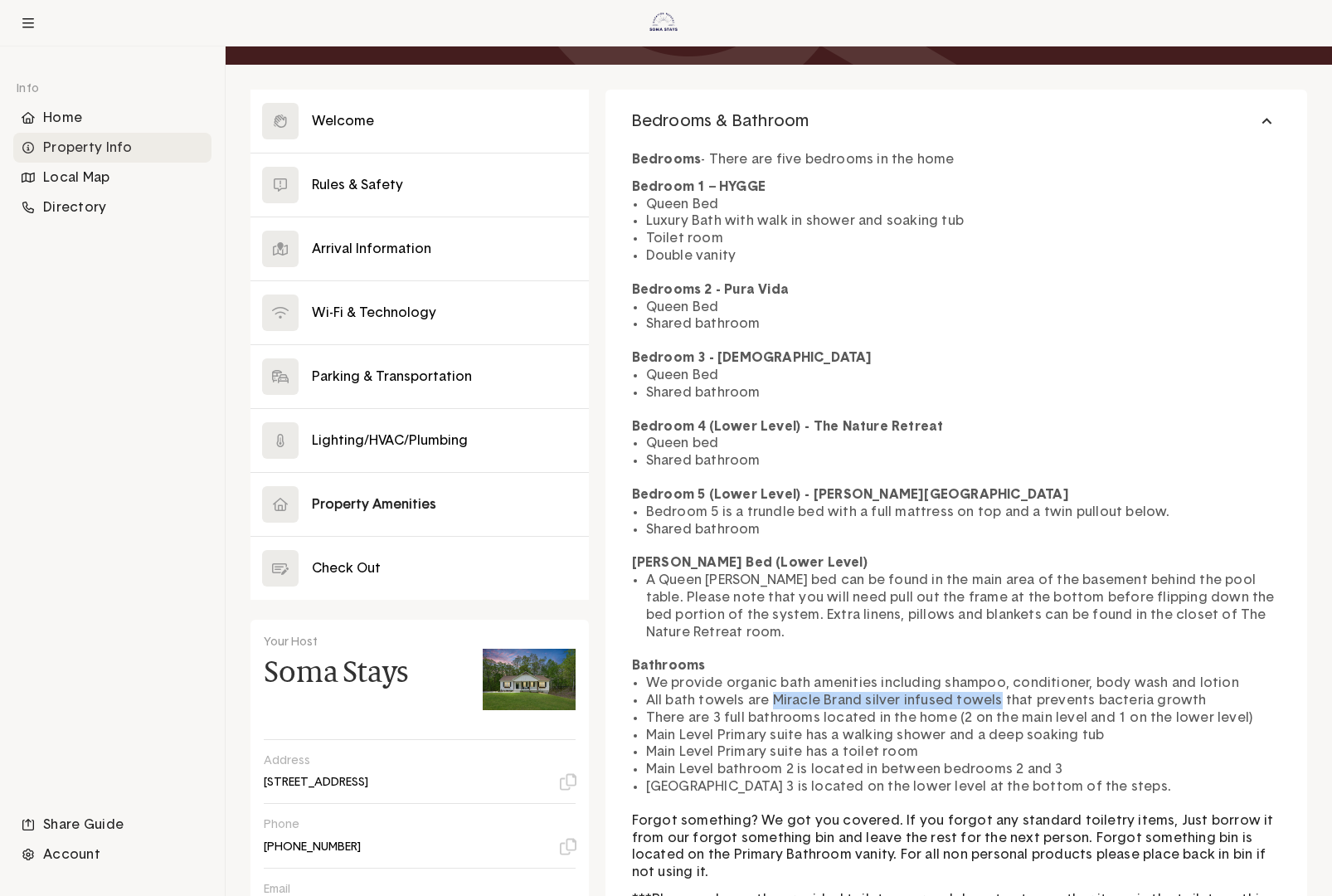
drag, startPoint x: 777, startPoint y: 684, endPoint x: 982, endPoint y: 678, distance: 205.1
click at [905, 692] on li "All bath towels are Miracle Brand silver infused towels that prevents bacteria …" at bounding box center [963, 700] width 634 height 17
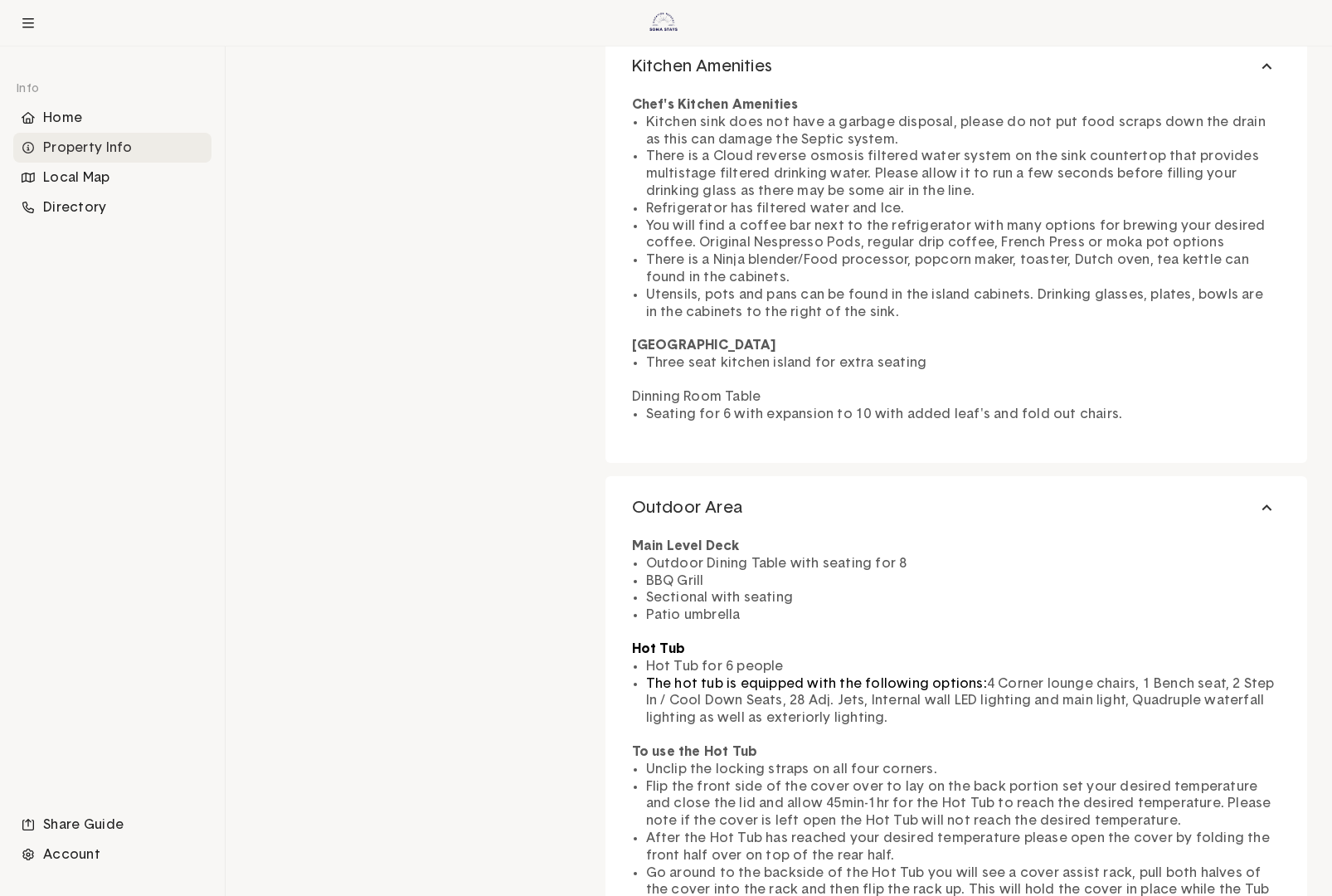
scroll to position [1641, 0]
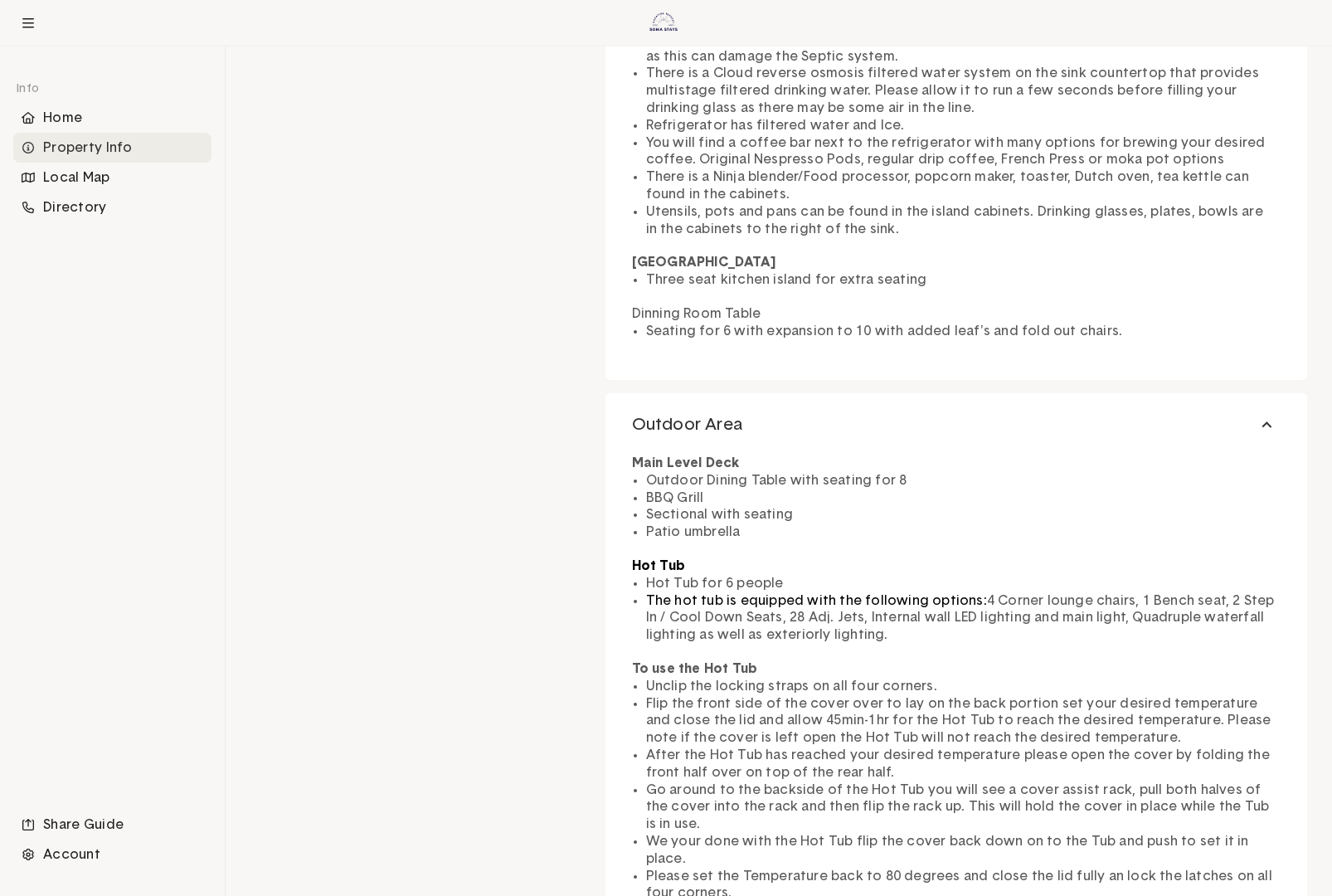
click at [905, 759] on li "After the Hot Tub has reached your desired temperature please open the cover by…" at bounding box center [963, 764] width 634 height 35
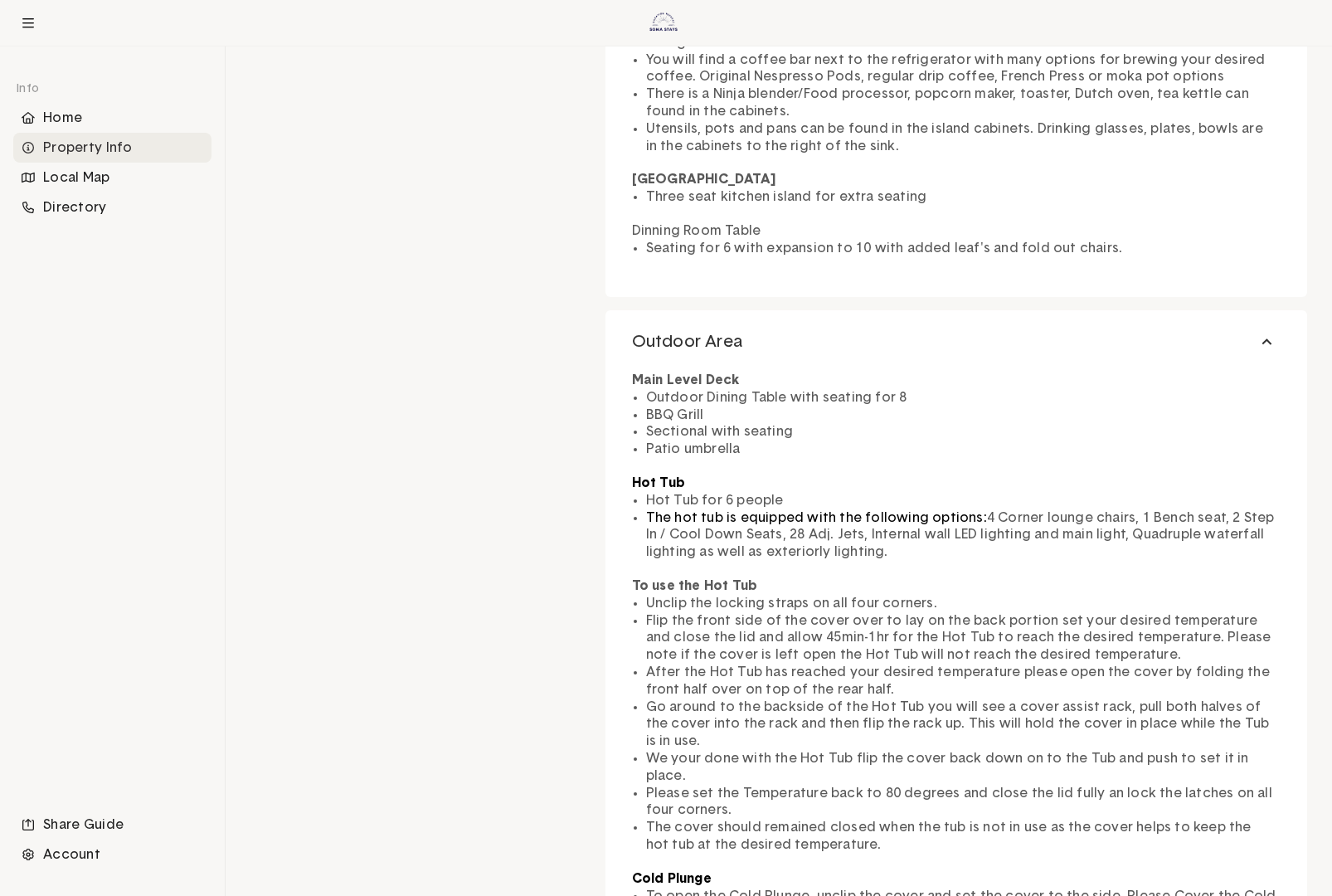
scroll to position [1807, 0]
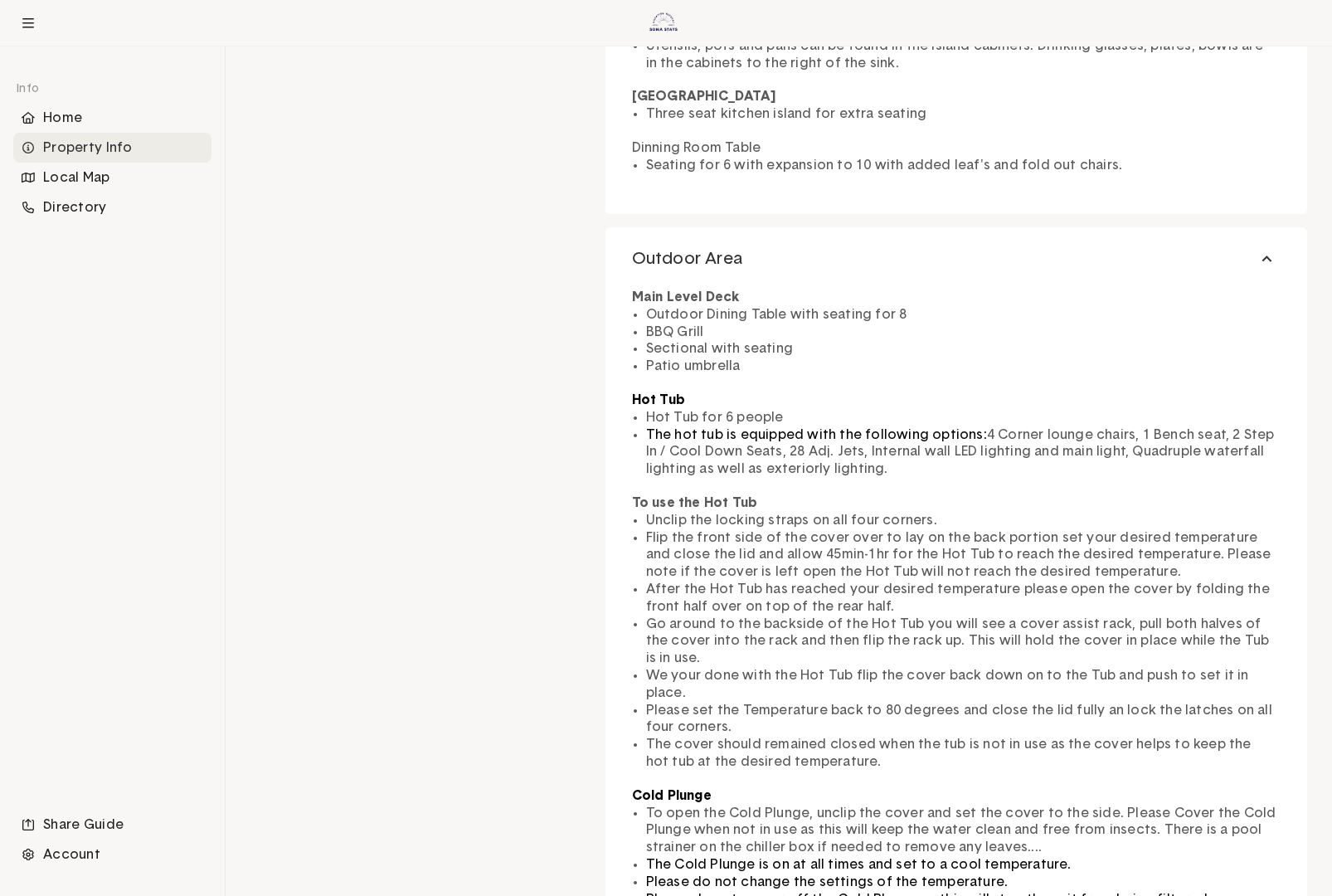
click at [905, 736] on li "The cover should remained closed when the tub is not in use as the cover helps …" at bounding box center [963, 753] width 634 height 35
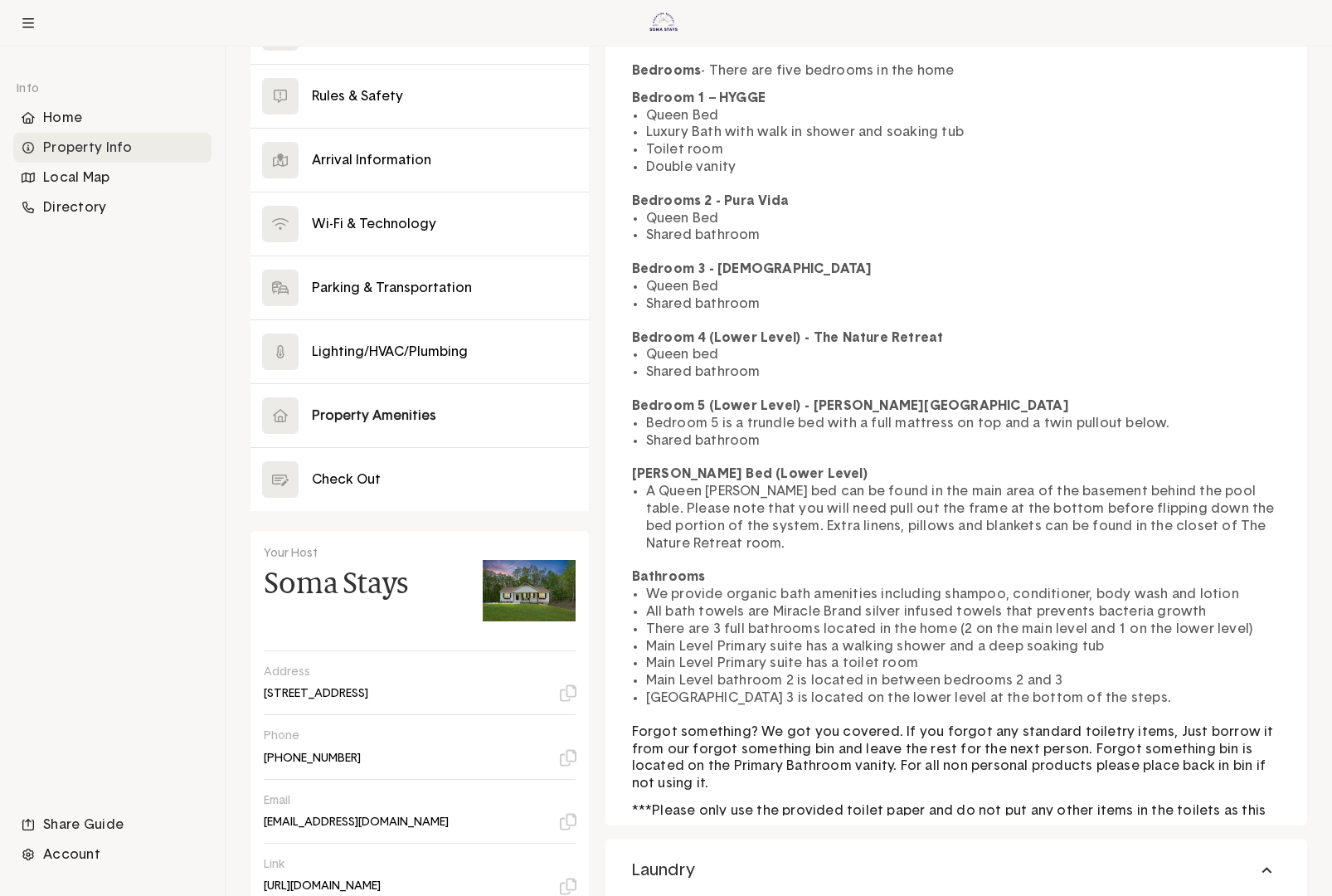
scroll to position [353, 0]
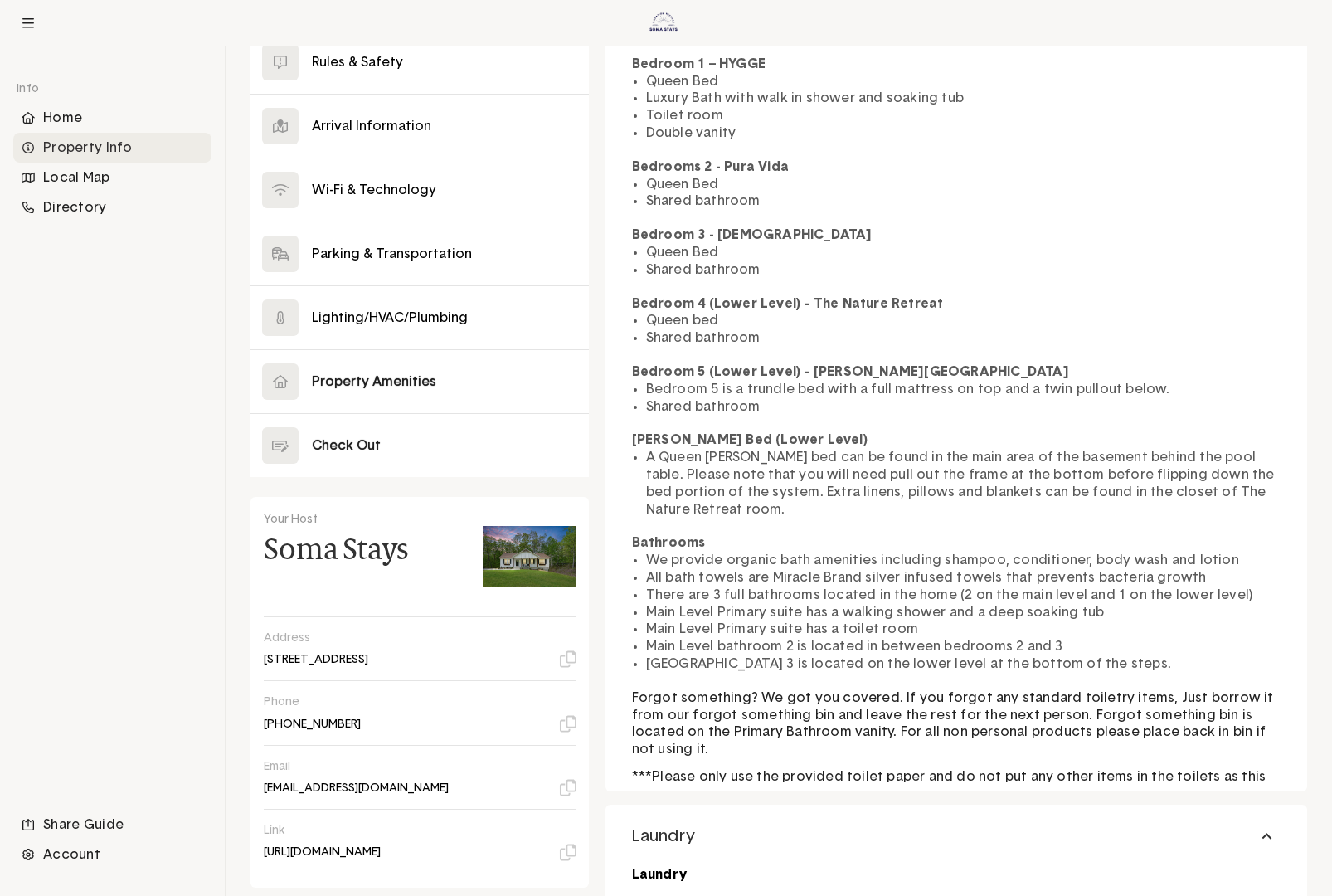
click at [380, 450] on button at bounding box center [420, 445] width 338 height 63
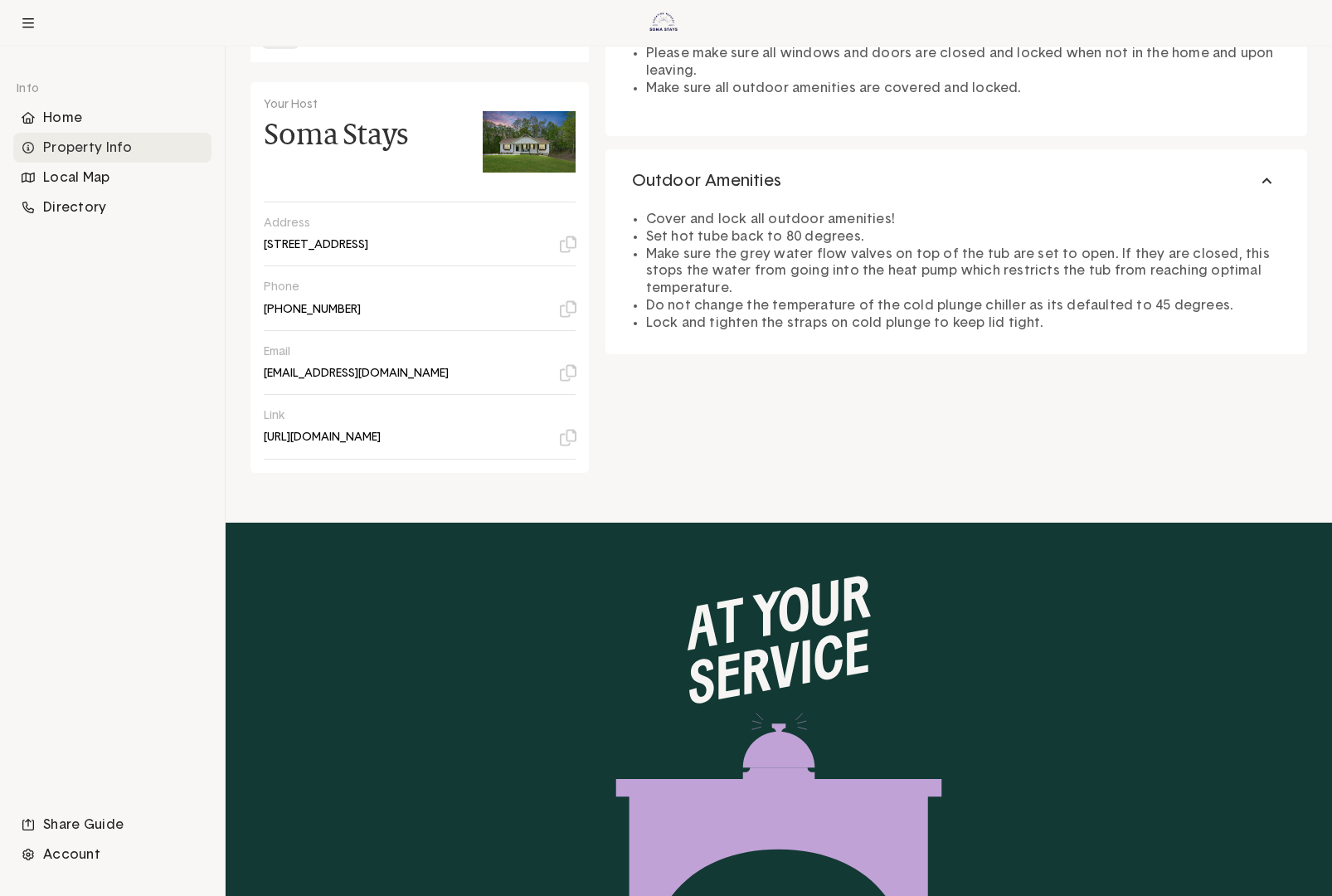
scroll to position [933, 0]
